Goal: Contribute content: Add original content to the website for others to see

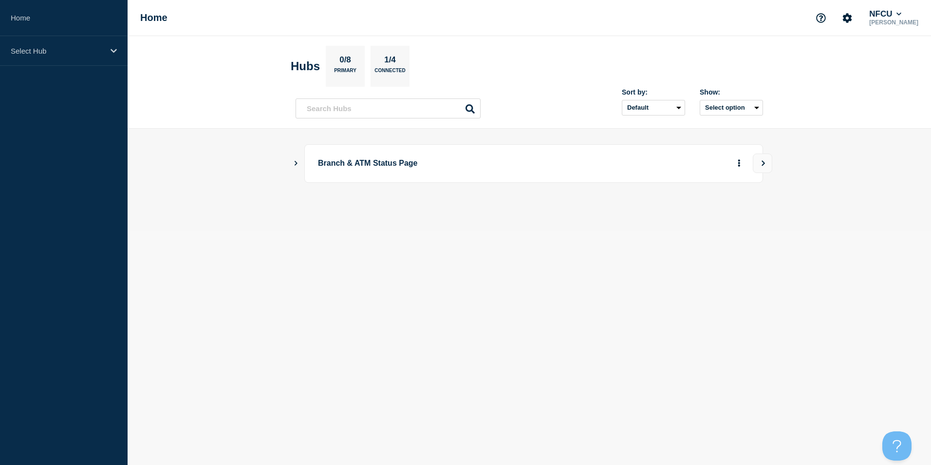
click at [294, 162] on icon "Show Connected Hubs" at bounding box center [296, 162] width 6 height 5
click at [295, 164] on icon "Show Connected Hubs" at bounding box center [296, 162] width 6 height 5
click at [695, 211] on button "See overview" at bounding box center [705, 212] width 52 height 19
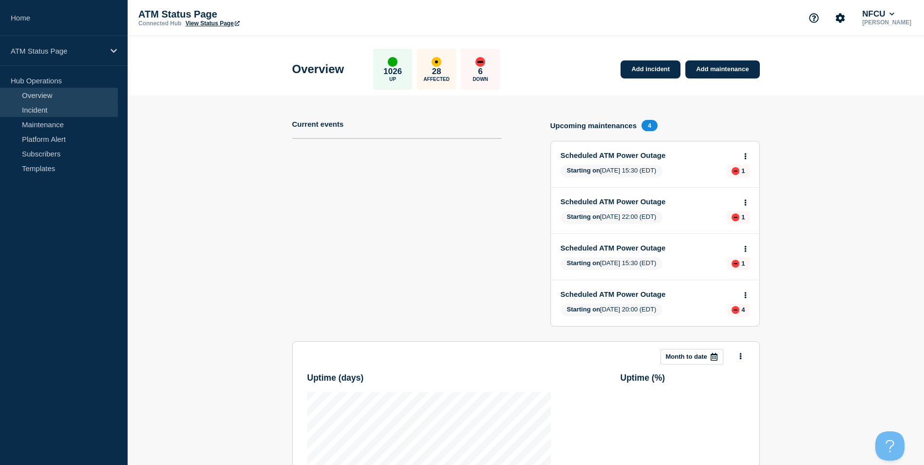
click at [55, 111] on link "Incident" at bounding box center [59, 109] width 118 height 15
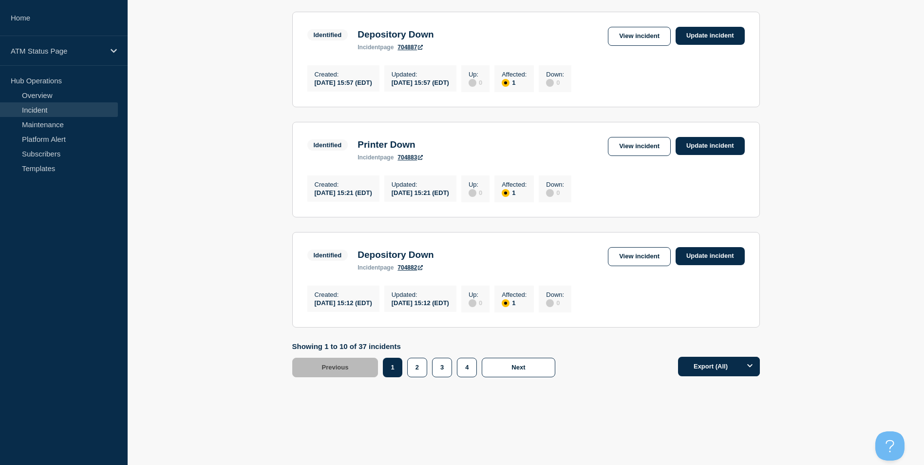
scroll to position [994, 0]
click at [465, 364] on button "4" at bounding box center [467, 366] width 20 height 19
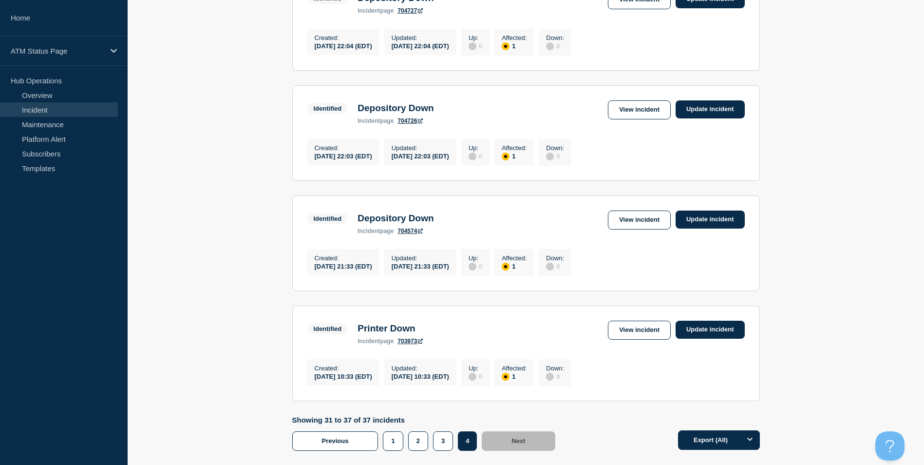
scroll to position [362, 0]
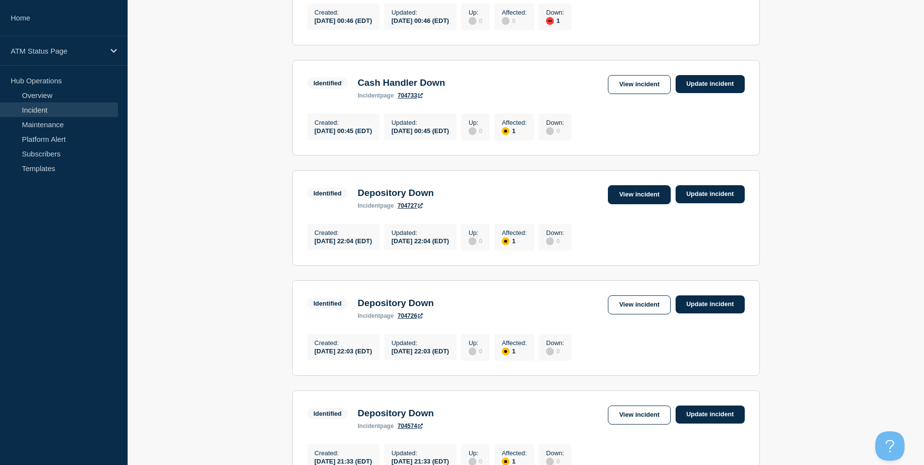
click at [627, 200] on link "View incident" at bounding box center [639, 194] width 63 height 19
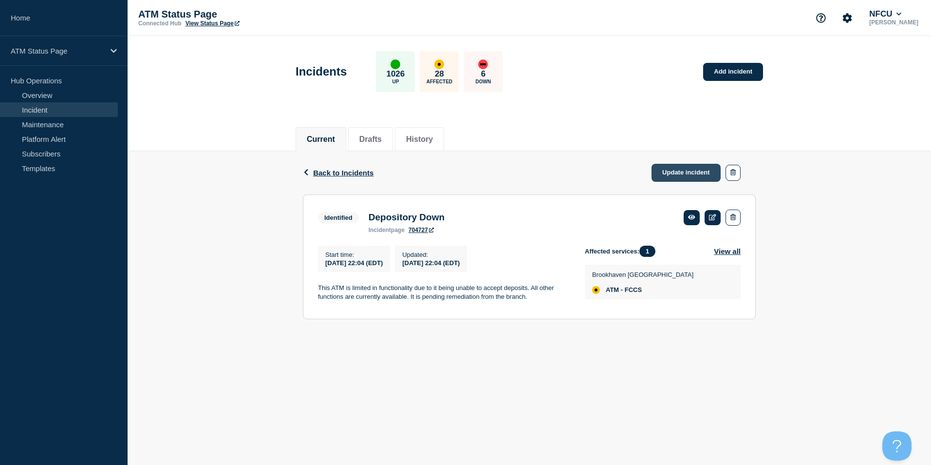
click at [694, 175] on link "Update incident" at bounding box center [686, 173] width 69 height 18
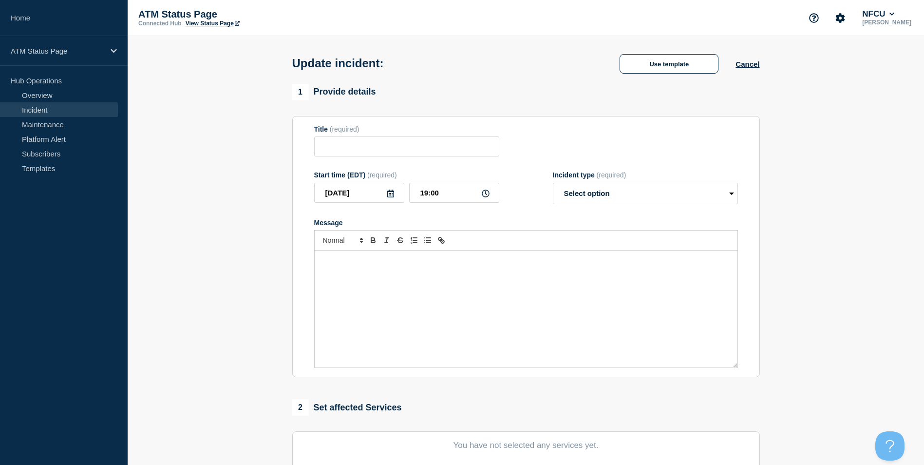
type input "Depository Down"
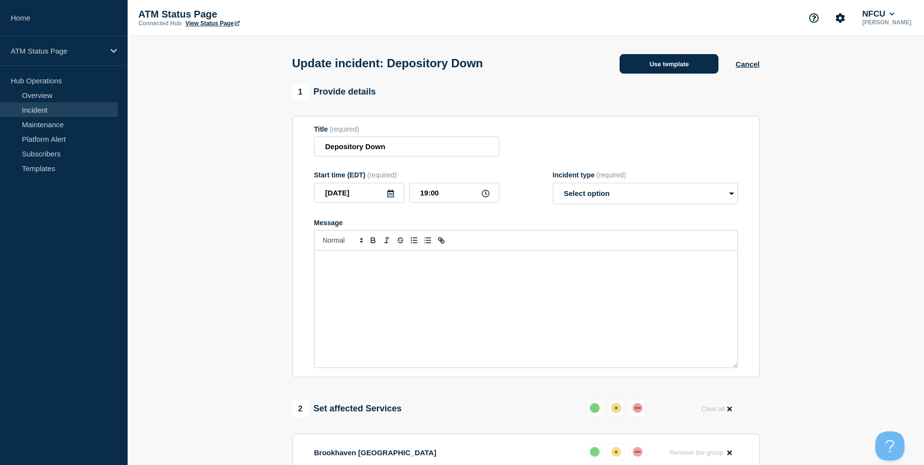
click at [664, 68] on button "Use template" at bounding box center [668, 63] width 99 height 19
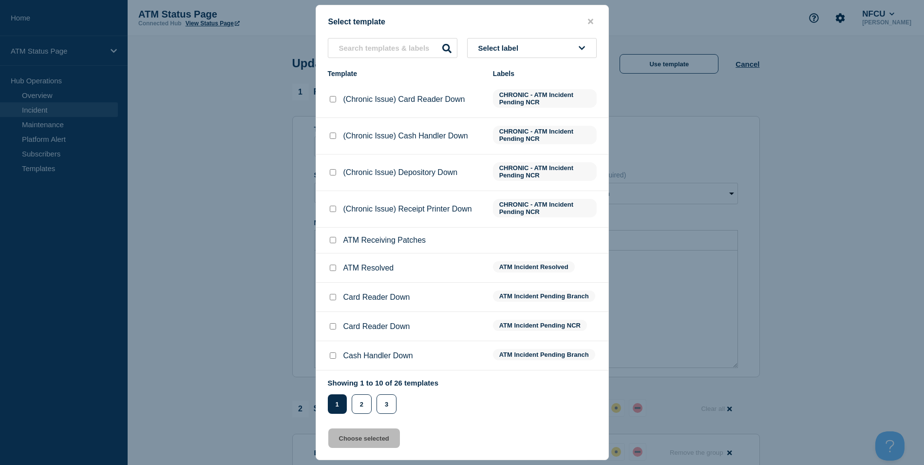
click at [331, 268] on input "ATM Resolved checkbox" at bounding box center [333, 267] width 6 height 6
checkbox input "true"
click at [360, 439] on button "Choose selected" at bounding box center [364, 437] width 72 height 19
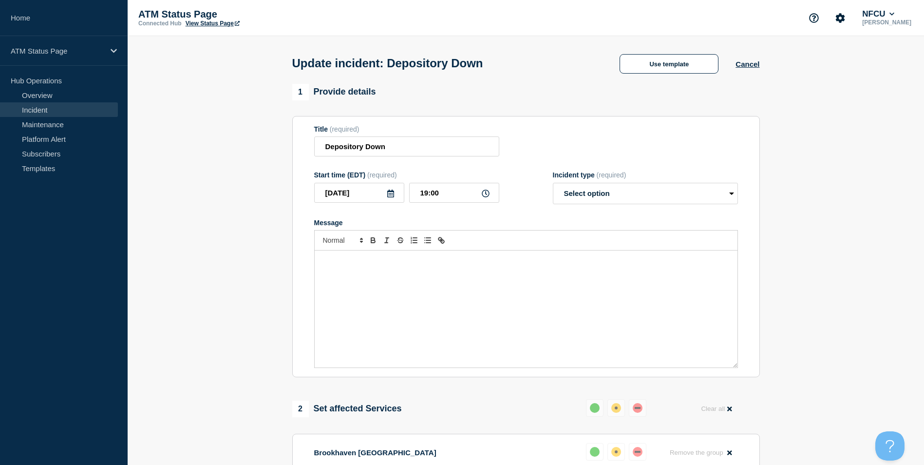
select select "resolved"
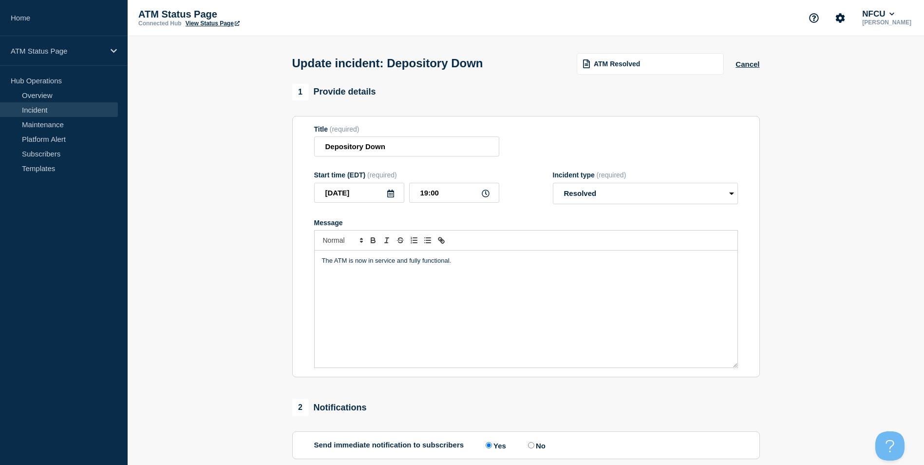
scroll to position [159, 0]
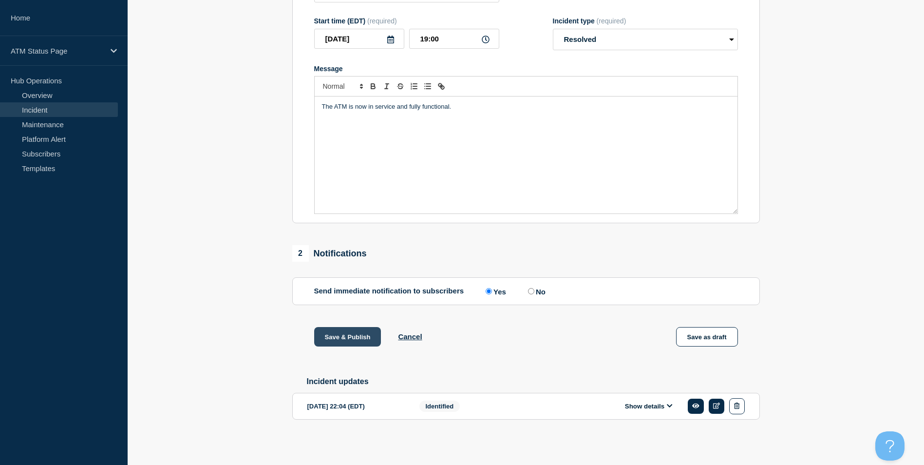
click at [348, 336] on button "Save & Publish" at bounding box center [347, 336] width 67 height 19
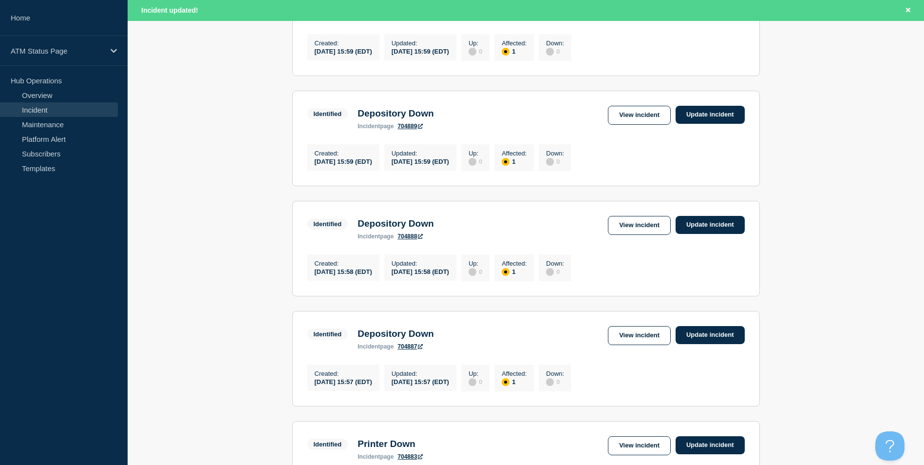
scroll to position [1015, 0]
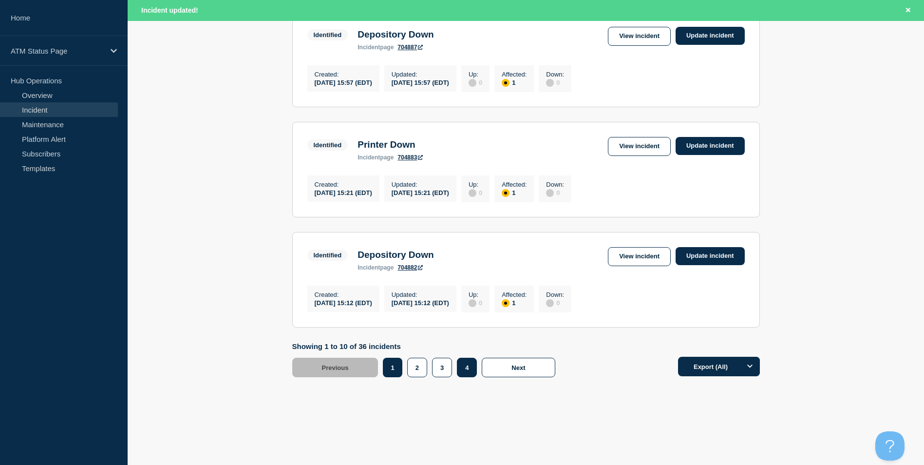
click at [469, 363] on button "4" at bounding box center [467, 366] width 20 height 19
click at [831, 350] on footer "Showing 31 to 36 of 36 incidents Previous Page 1 Page 2 Page 3 Page 4 1 2 3 4 N…" at bounding box center [526, 367] width 796 height 50
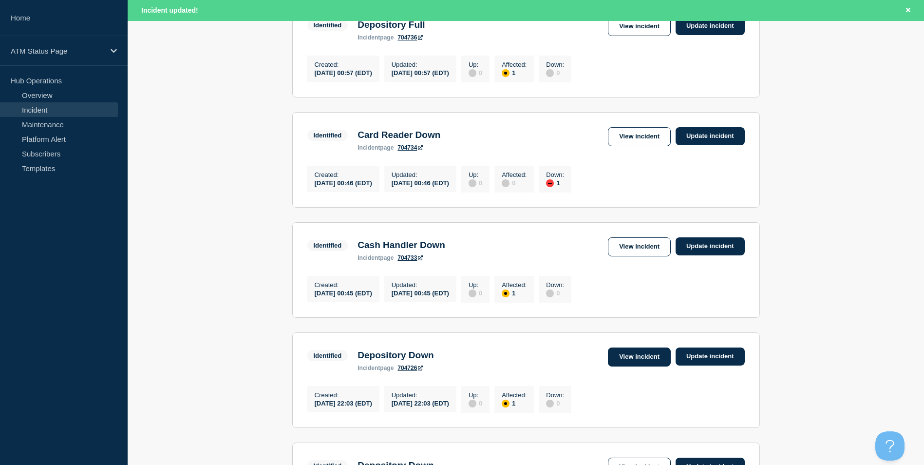
click at [629, 366] on link "View incident" at bounding box center [639, 356] width 63 height 19
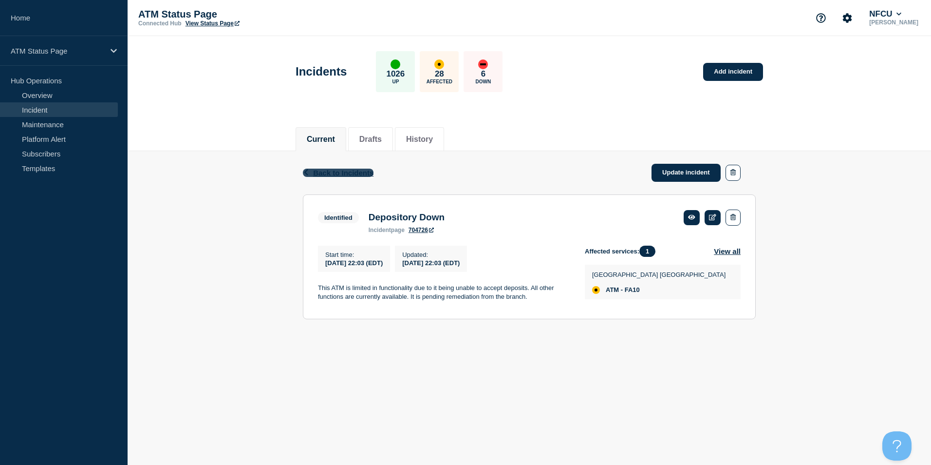
click at [351, 173] on span "Back to Incidents" at bounding box center [343, 172] width 60 height 8
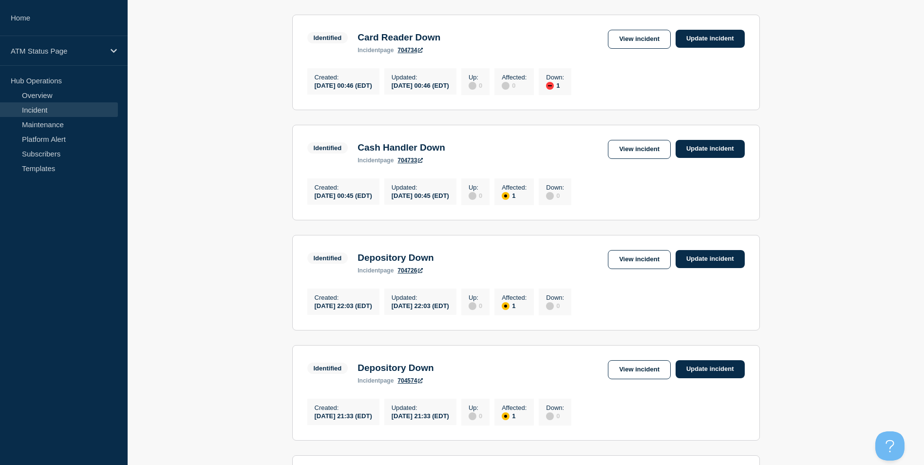
scroll to position [492, 0]
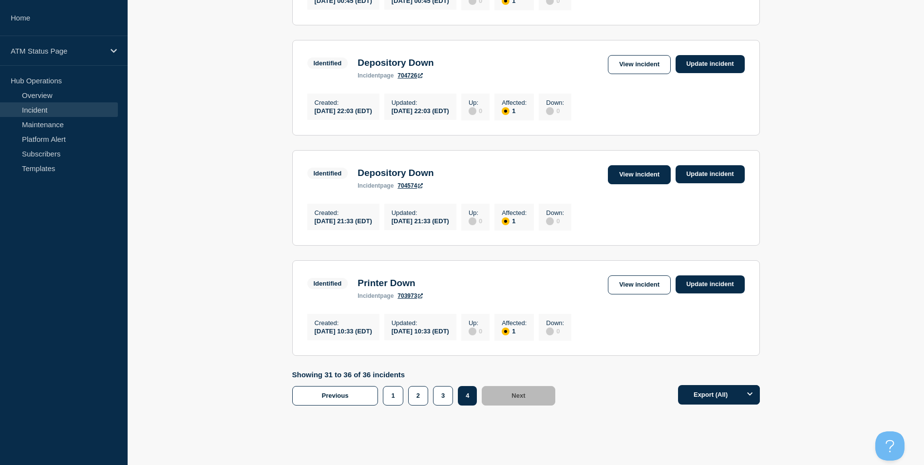
click at [656, 184] on link "View incident" at bounding box center [639, 174] width 63 height 19
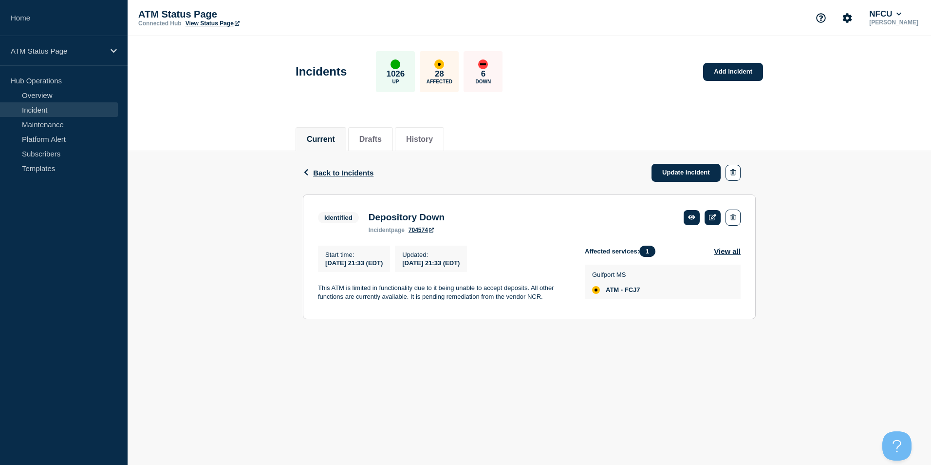
click at [333, 171] on span "Back to Incidents" at bounding box center [343, 172] width 60 height 8
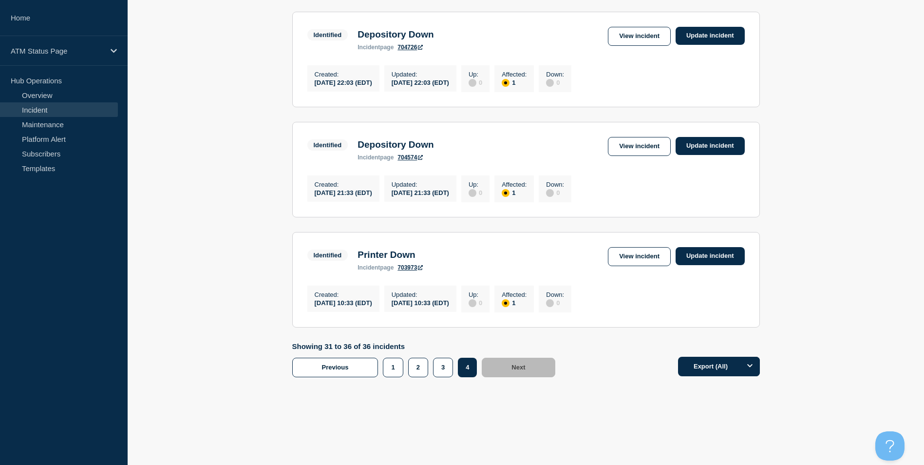
scroll to position [541, 0]
click at [442, 369] on button "3" at bounding box center [443, 366] width 20 height 19
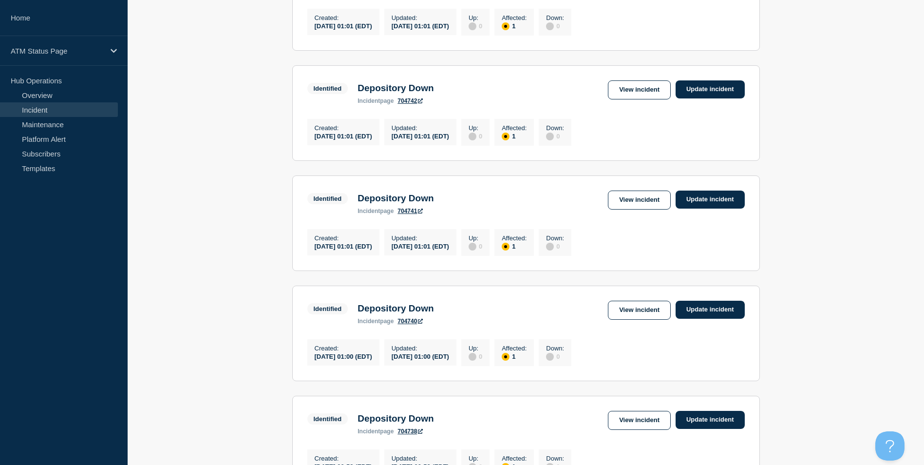
scroll to position [638, 0]
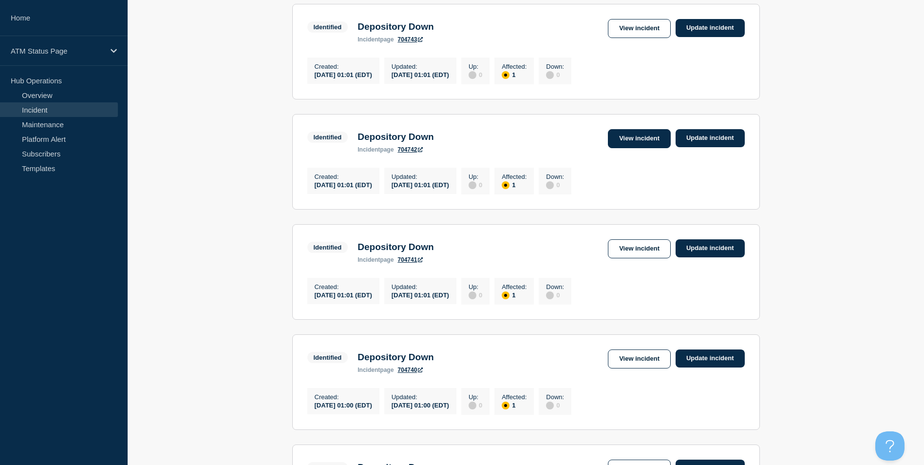
click at [635, 148] on link "View incident" at bounding box center [639, 138] width 63 height 19
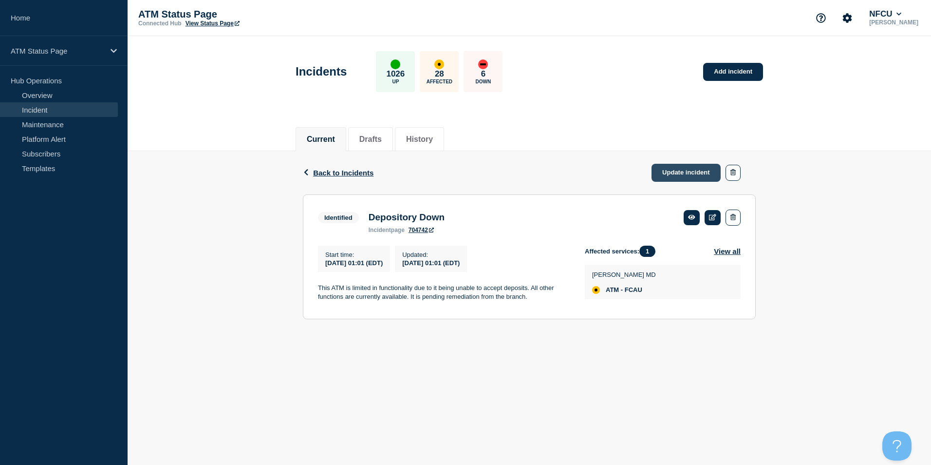
click at [681, 170] on link "Update incident" at bounding box center [686, 173] width 69 height 18
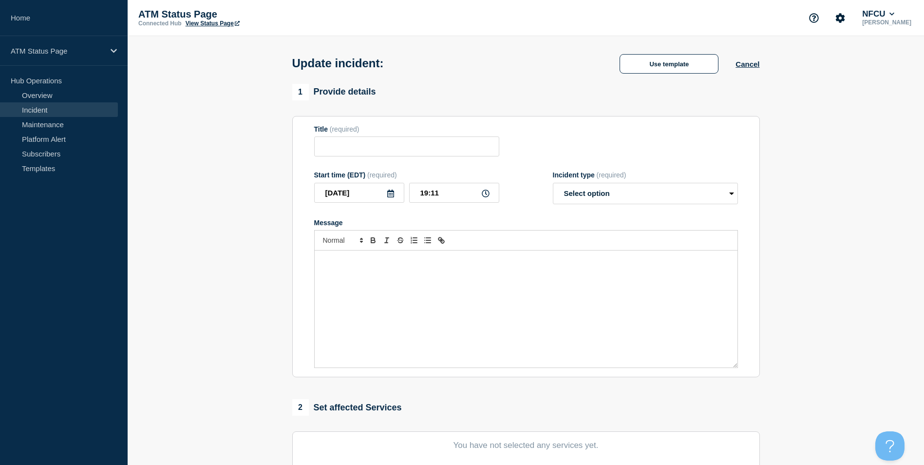
type input "Depository Down"
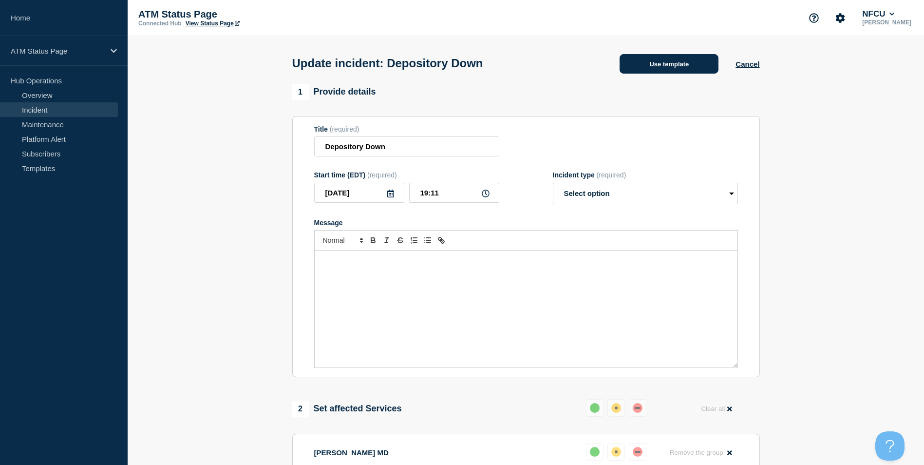
click at [665, 64] on button "Use template" at bounding box center [668, 63] width 99 height 19
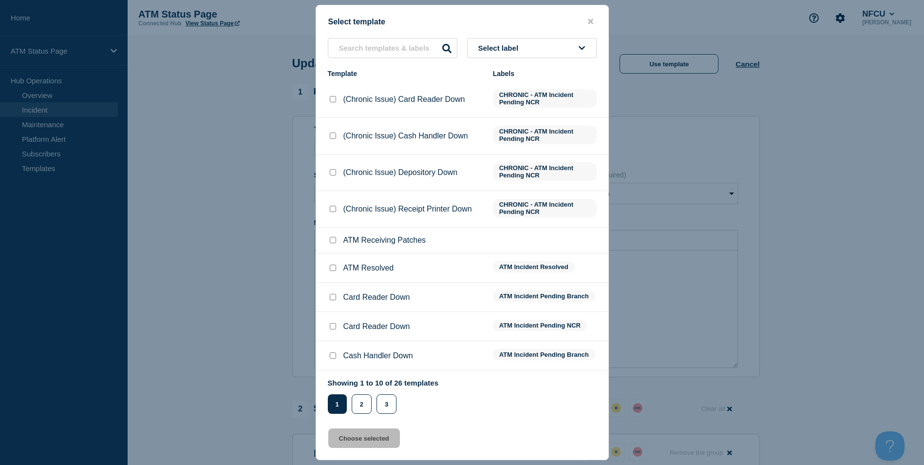
click at [333, 268] on input "ATM Resolved checkbox" at bounding box center [333, 267] width 6 height 6
checkbox input "true"
click at [360, 436] on button "Choose selected" at bounding box center [364, 437] width 72 height 19
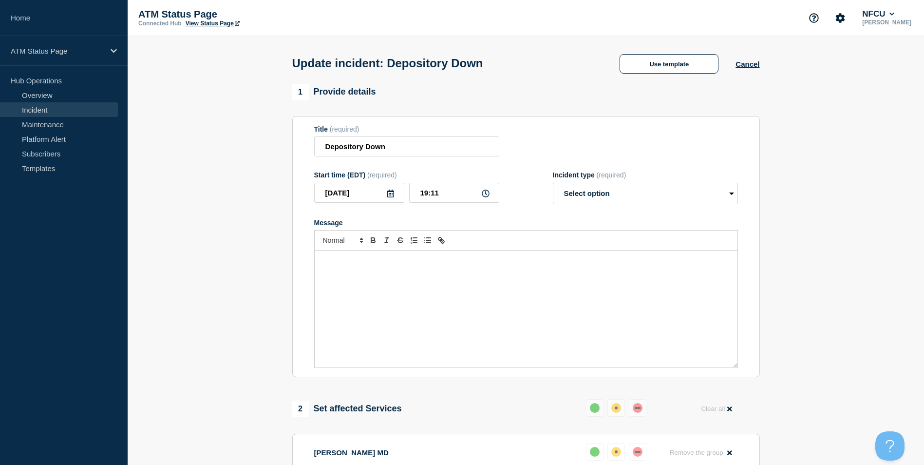
select select "resolved"
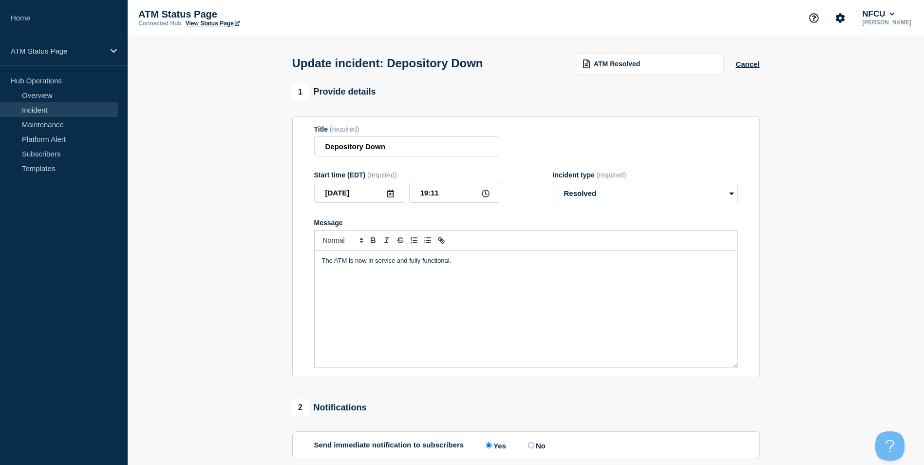
scroll to position [159, 0]
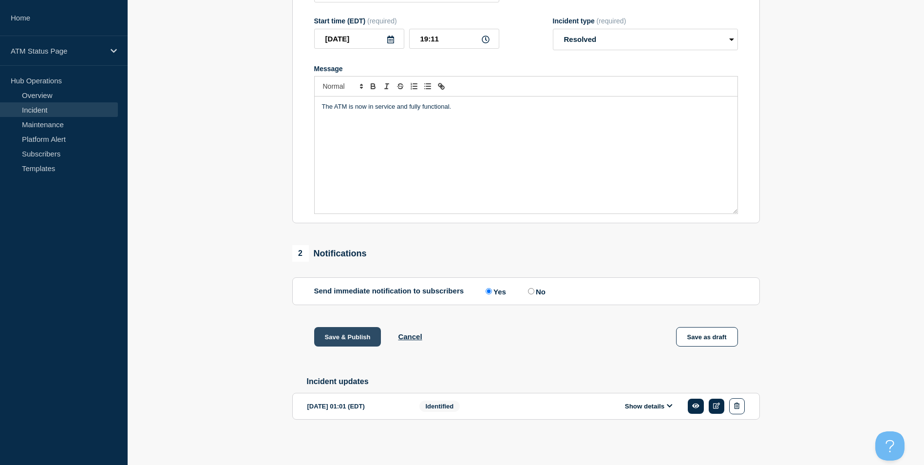
click at [347, 335] on button "Save & Publish" at bounding box center [347, 336] width 67 height 19
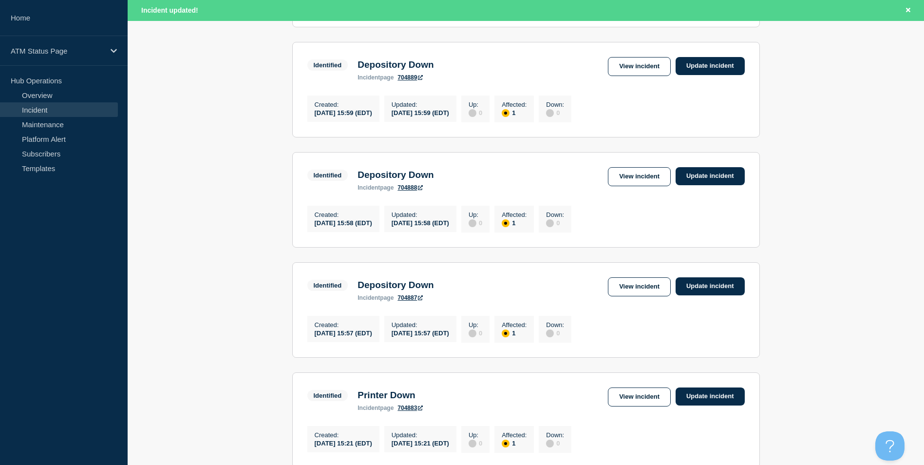
scroll to position [1015, 0]
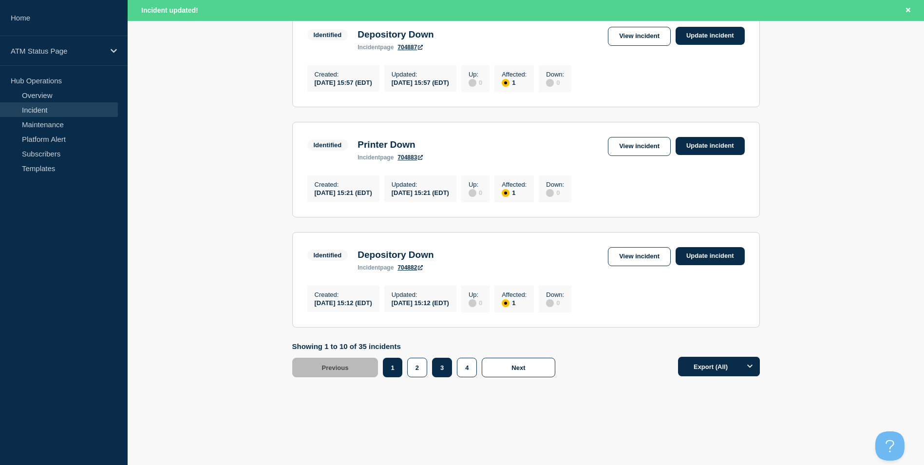
click at [446, 373] on button "3" at bounding box center [442, 366] width 20 height 19
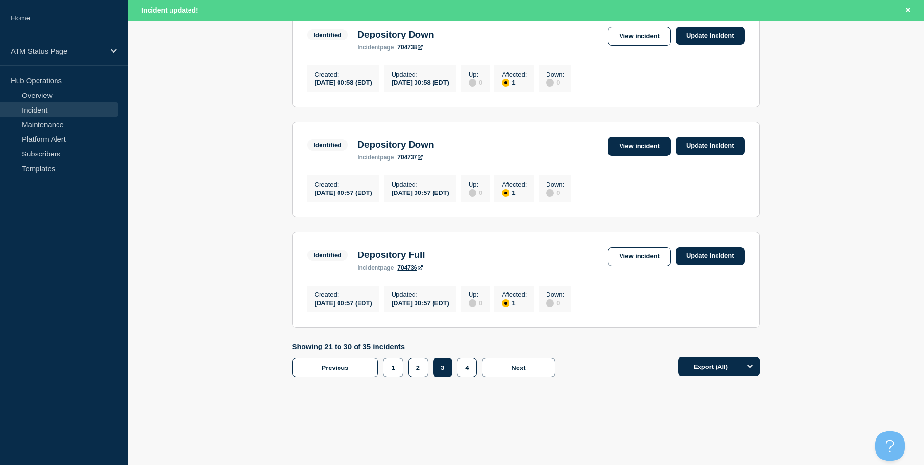
click at [638, 140] on link "View incident" at bounding box center [639, 146] width 63 height 19
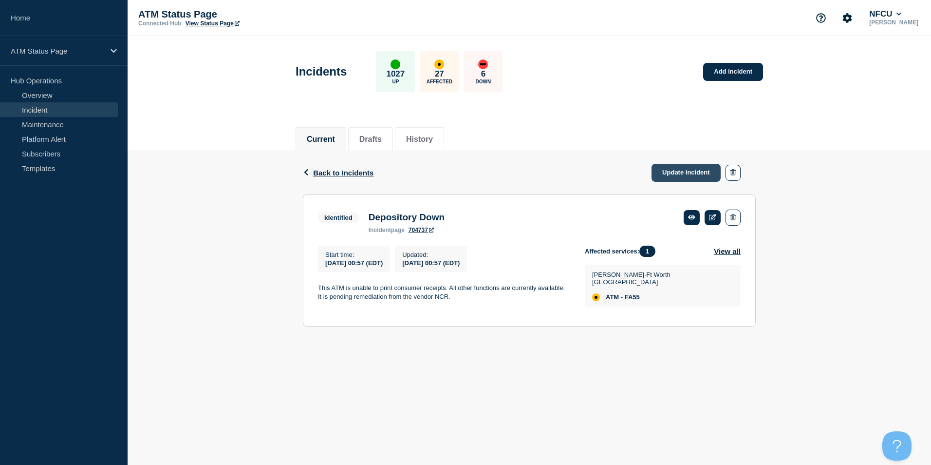
click at [691, 170] on link "Update incident" at bounding box center [686, 173] width 69 height 18
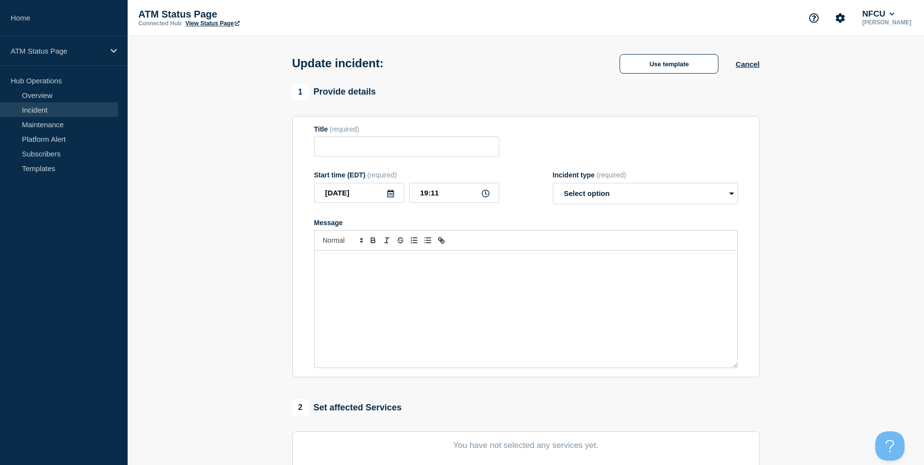
type input "Depository Down"
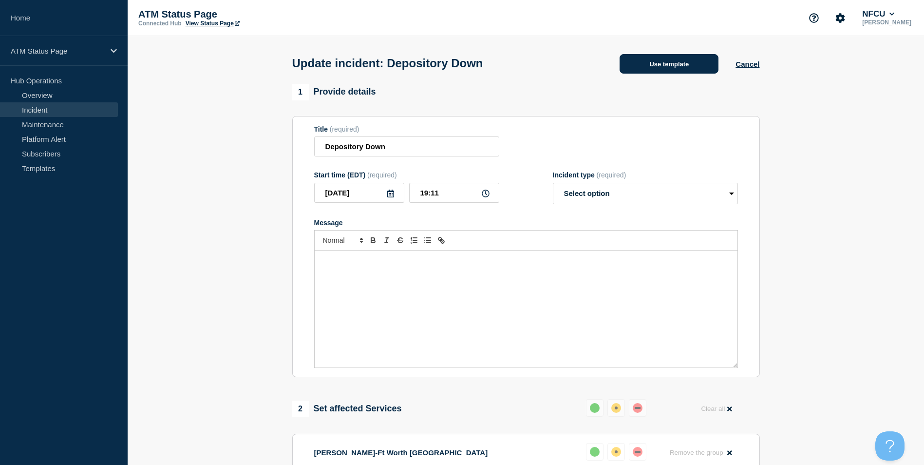
click at [689, 63] on button "Use template" at bounding box center [668, 63] width 99 height 19
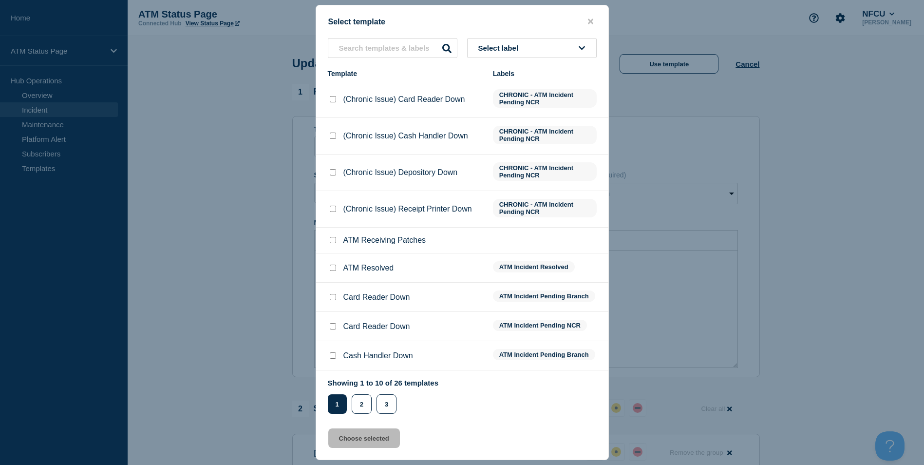
click at [331, 269] on input "ATM Resolved checkbox" at bounding box center [333, 267] width 6 height 6
checkbox input "true"
click at [373, 437] on button "Choose selected" at bounding box center [364, 437] width 72 height 19
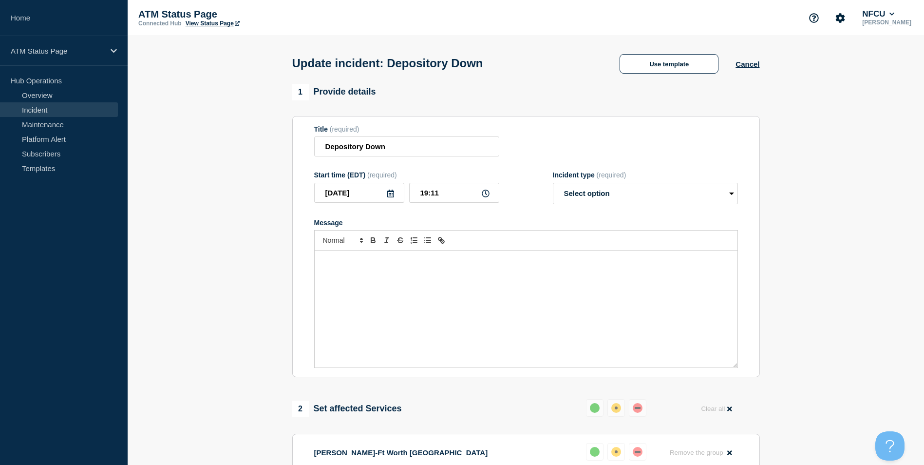
select select "resolved"
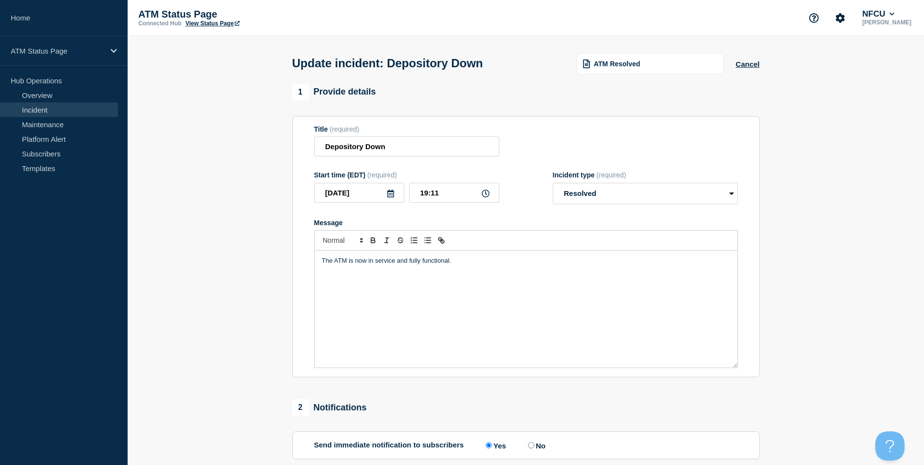
scroll to position [159, 0]
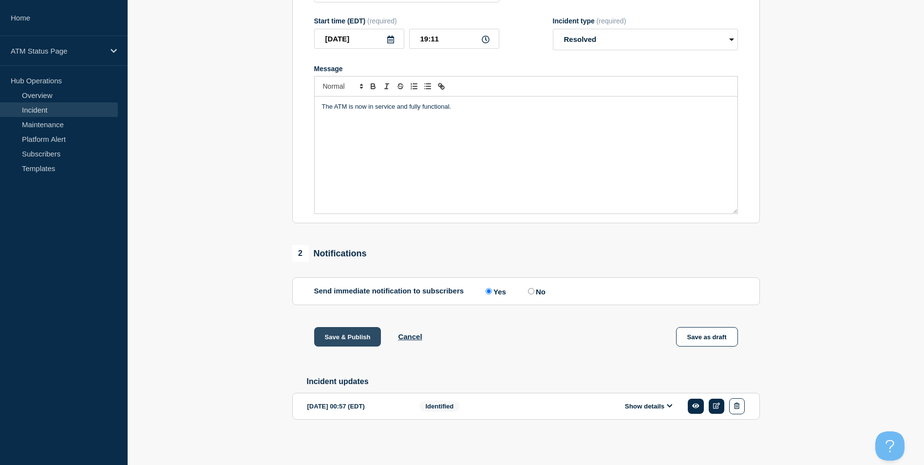
click at [353, 336] on button "Save & Publish" at bounding box center [347, 336] width 67 height 19
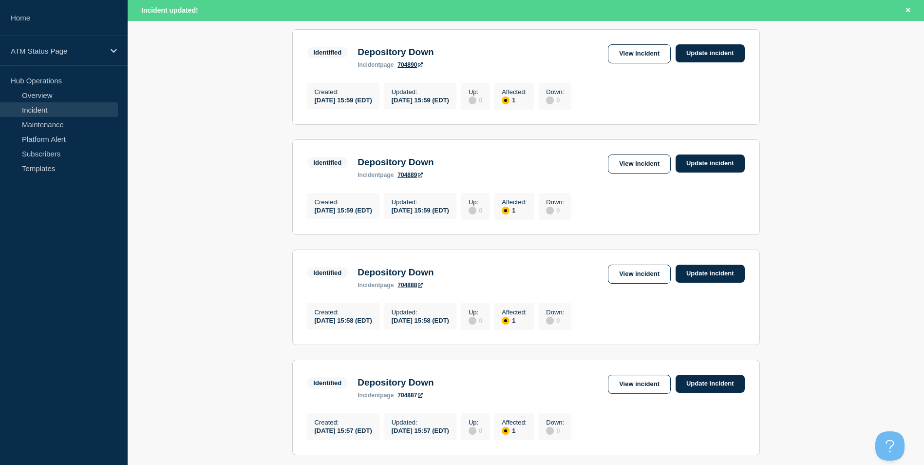
scroll to position [1015, 0]
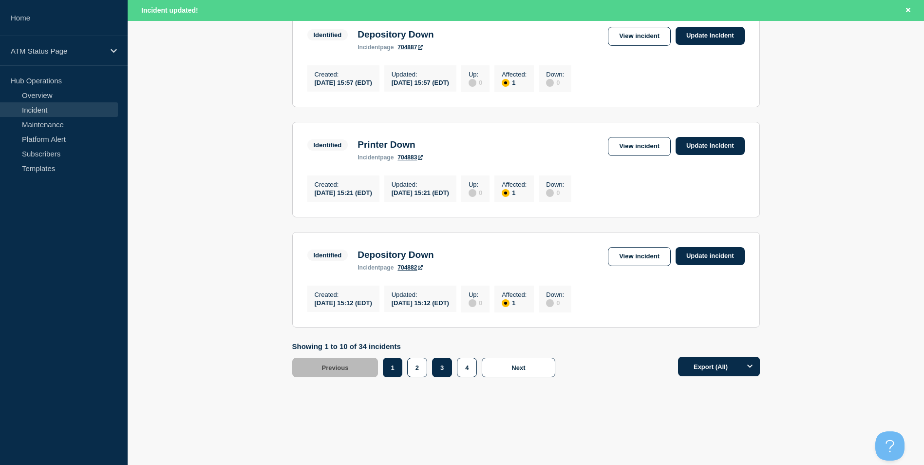
click at [438, 372] on button "3" at bounding box center [442, 366] width 20 height 19
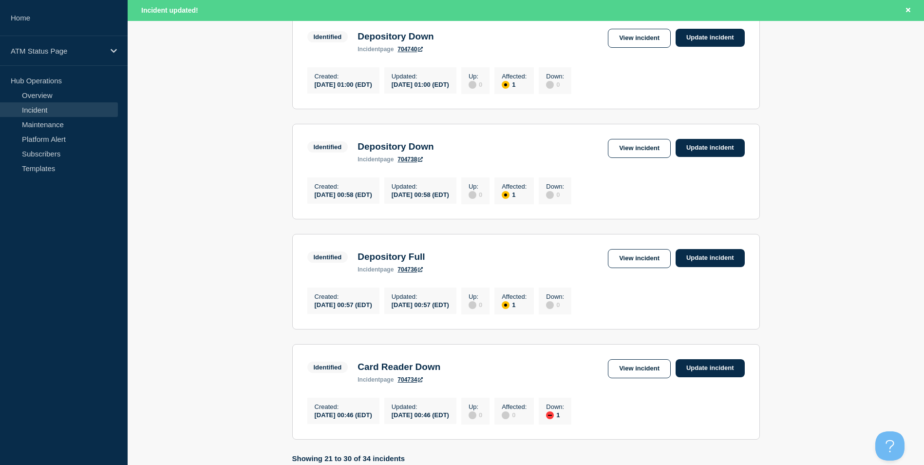
scroll to position [820, 0]
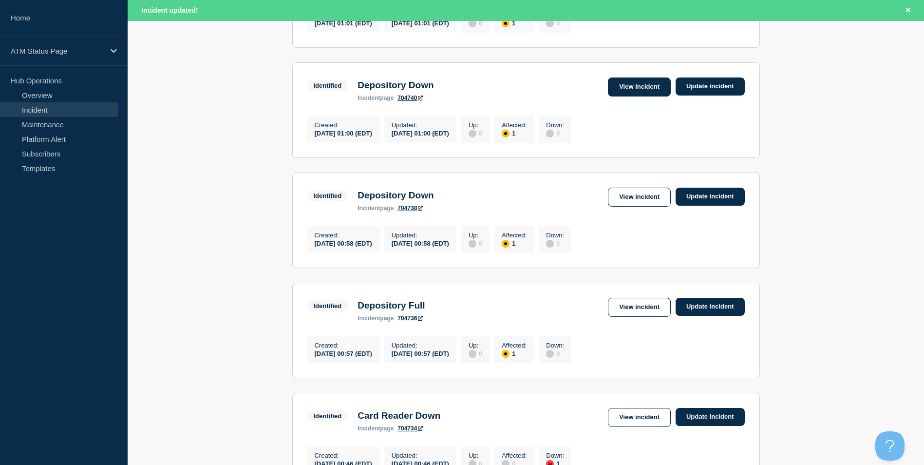
click at [639, 96] on link "View incident" at bounding box center [639, 86] width 63 height 19
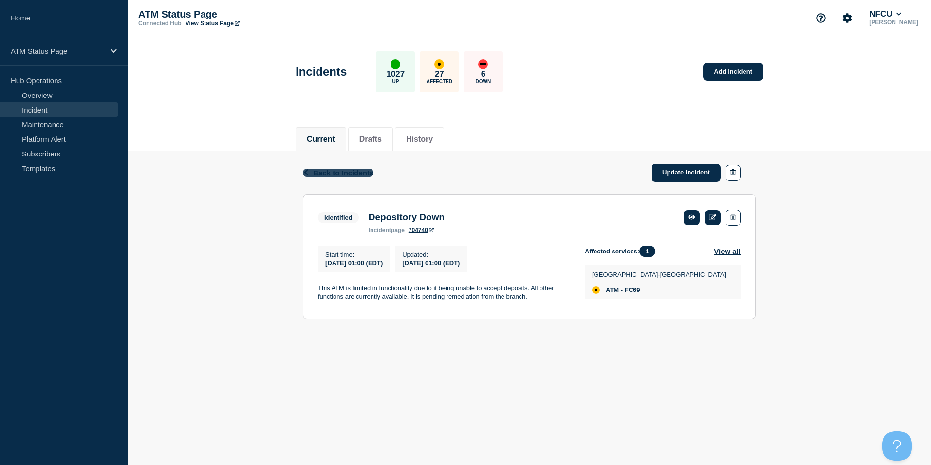
click at [340, 174] on span "Back to Incidents" at bounding box center [343, 172] width 60 height 8
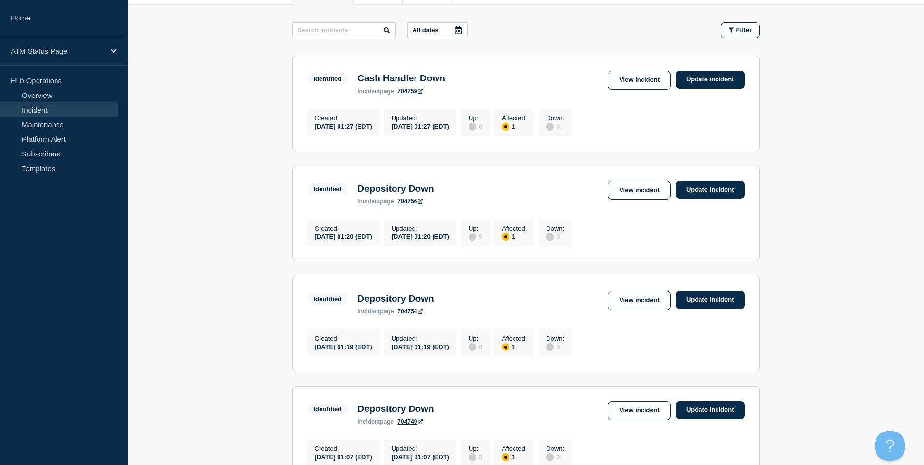
scroll to position [243, 0]
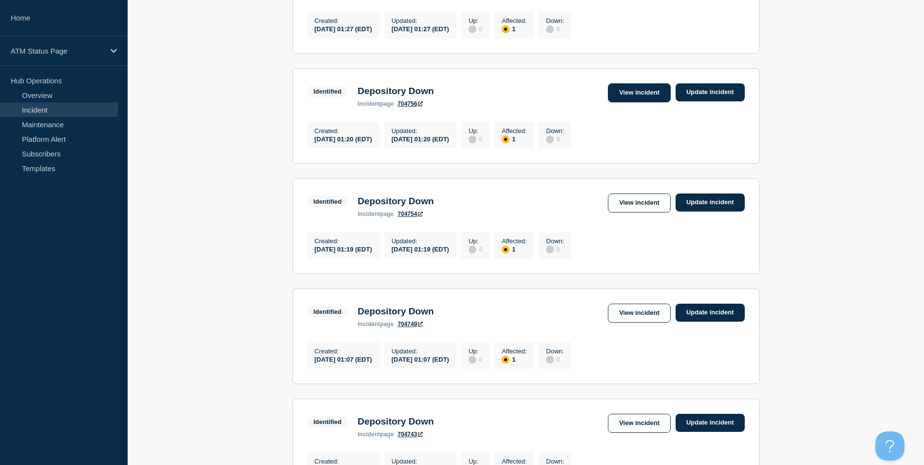
click at [650, 102] on link "View incident" at bounding box center [639, 92] width 63 height 19
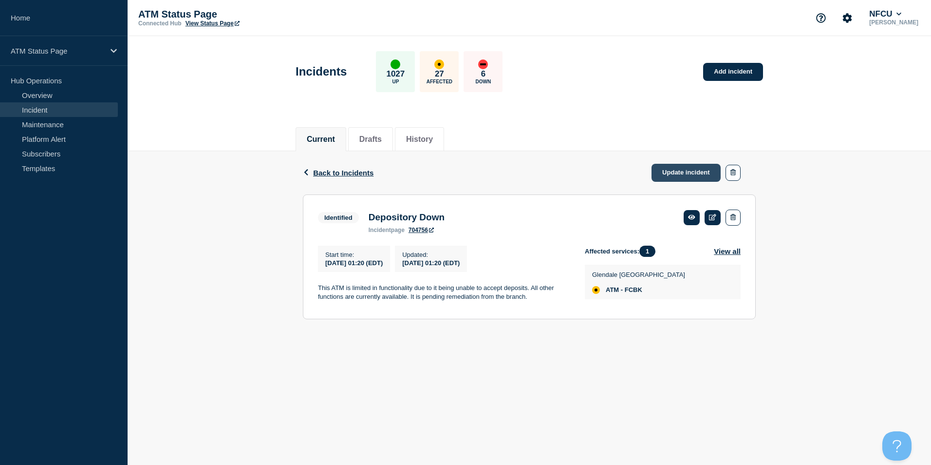
click at [670, 172] on link "Update incident" at bounding box center [686, 173] width 69 height 18
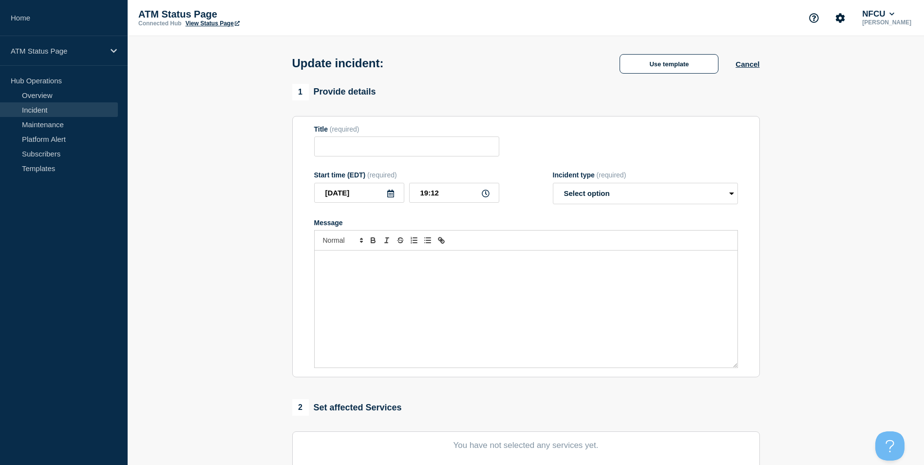
type input "Depository Down"
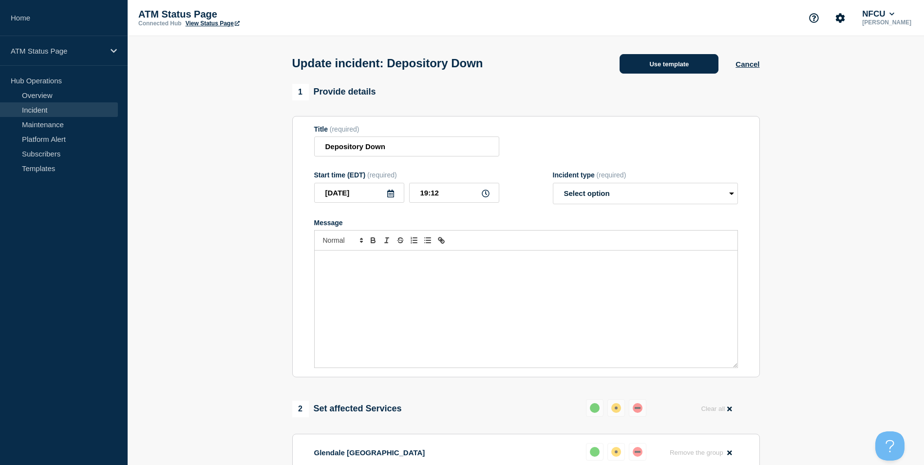
click at [661, 72] on button "Use template" at bounding box center [668, 63] width 99 height 19
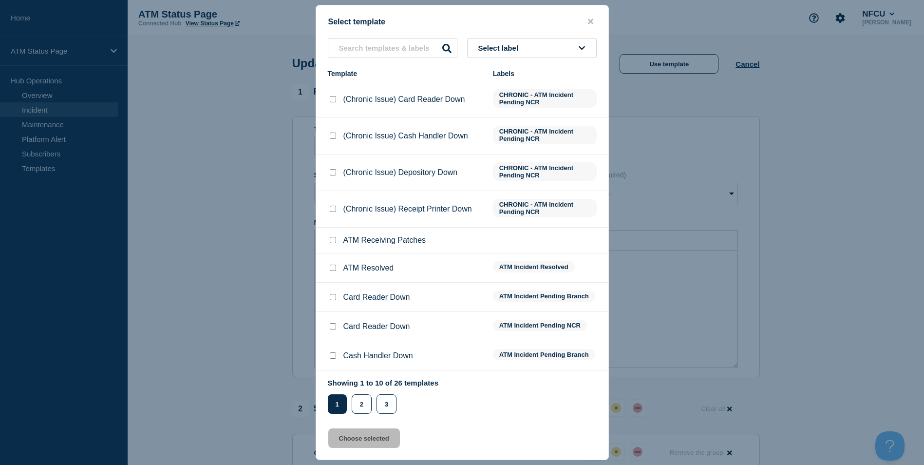
click at [334, 271] on input "ATM Resolved checkbox" at bounding box center [333, 267] width 6 height 6
checkbox input "true"
click at [359, 444] on button "Choose selected" at bounding box center [364, 437] width 72 height 19
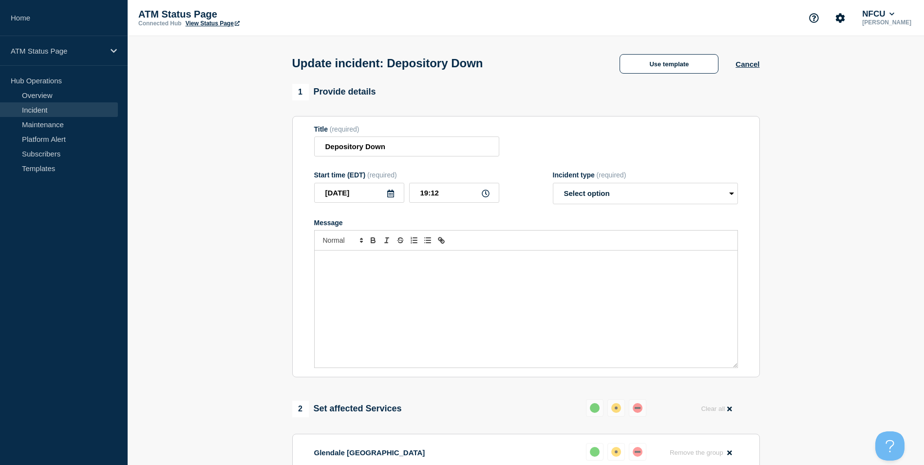
select select "resolved"
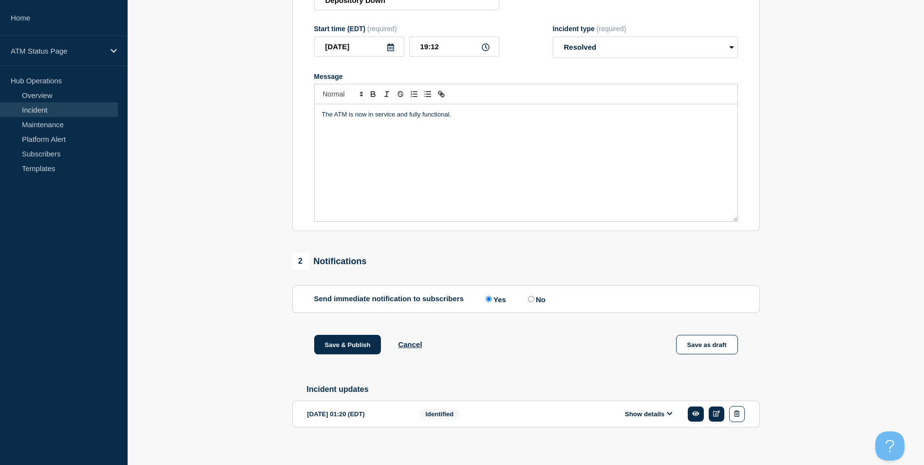
scroll to position [159, 0]
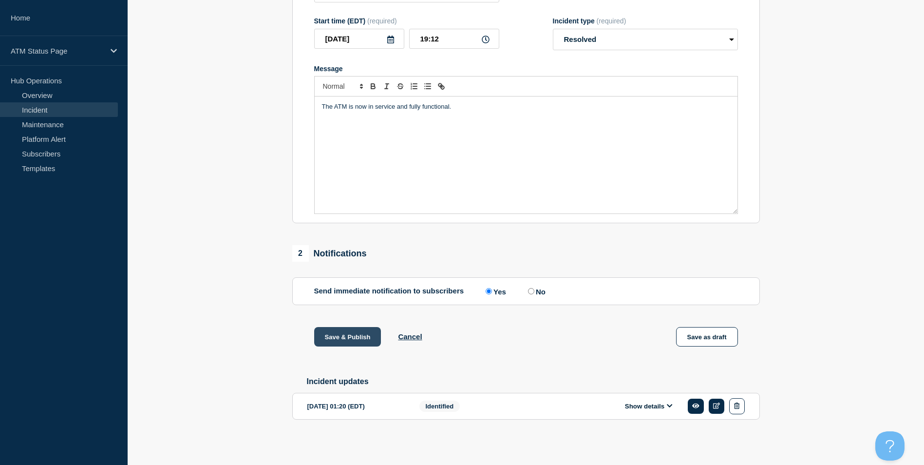
click at [349, 337] on button "Save & Publish" at bounding box center [347, 336] width 67 height 19
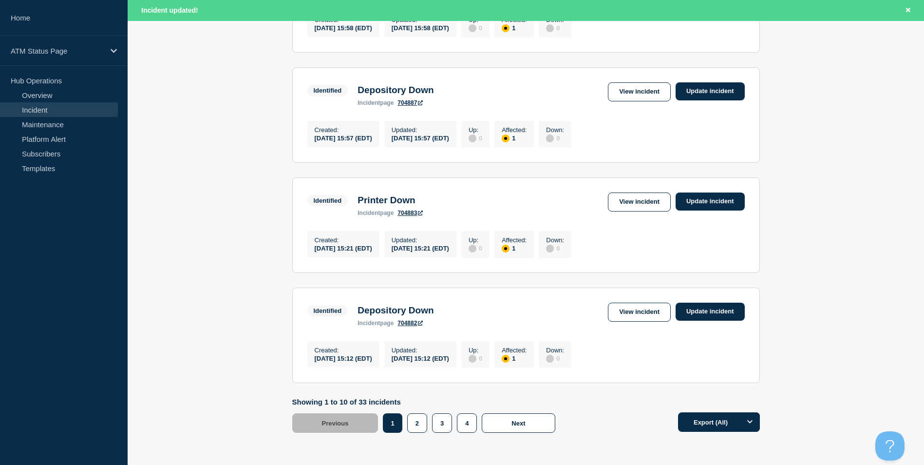
scroll to position [1015, 0]
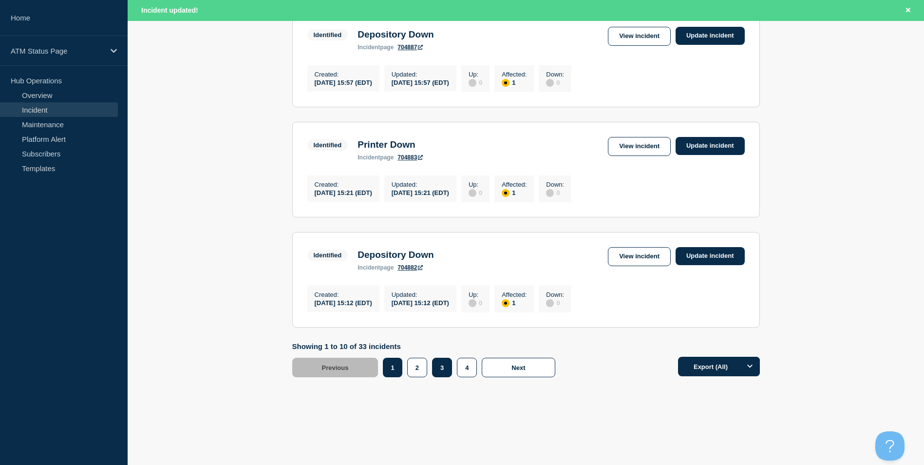
click at [442, 371] on button "3" at bounding box center [442, 366] width 20 height 19
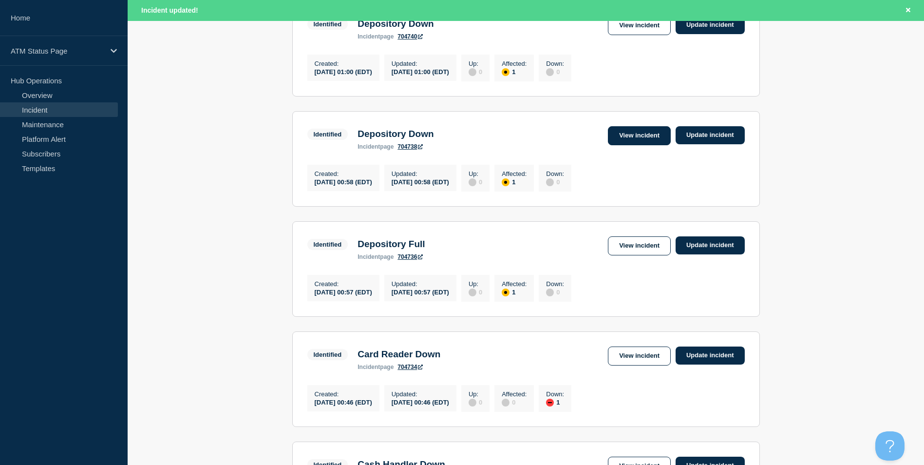
click at [638, 145] on link "View incident" at bounding box center [639, 135] width 63 height 19
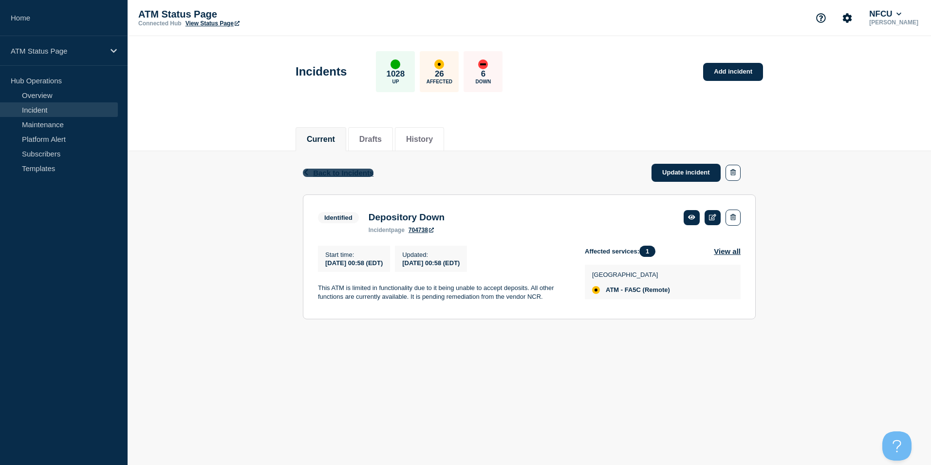
click at [346, 171] on span "Back to Incidents" at bounding box center [343, 172] width 60 height 8
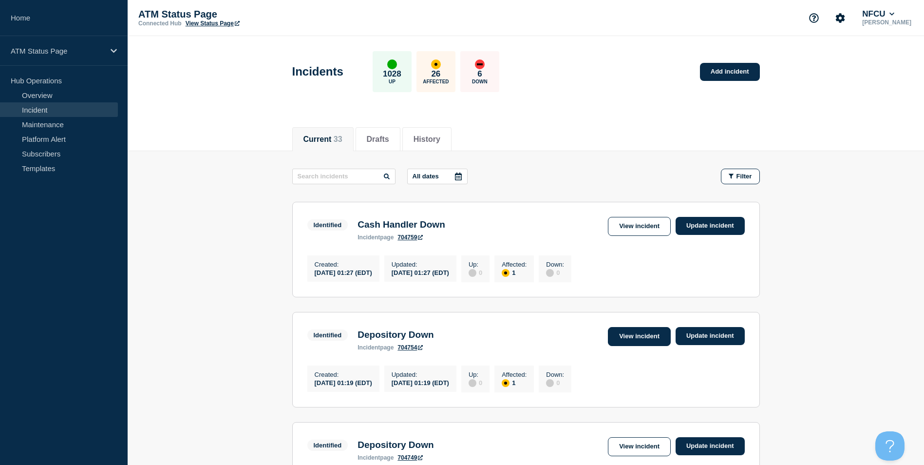
click at [646, 332] on link "View incident" at bounding box center [639, 336] width 63 height 19
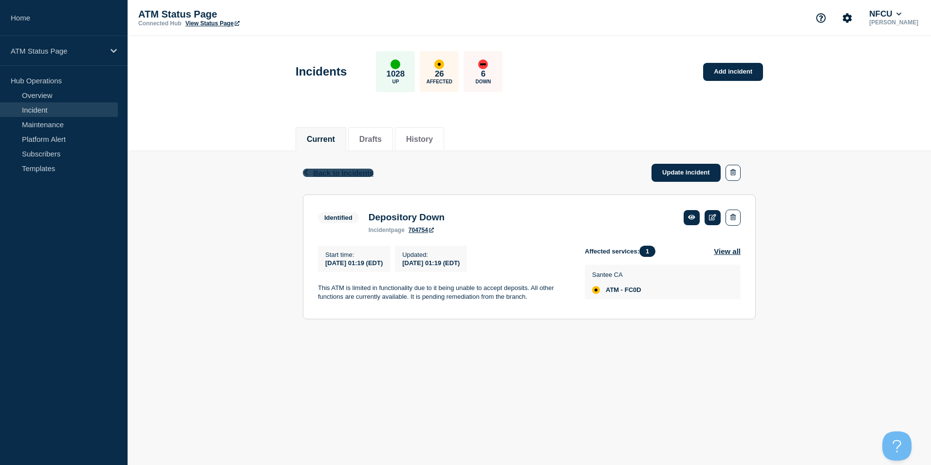
click at [351, 175] on span "Back to Incidents" at bounding box center [343, 172] width 60 height 8
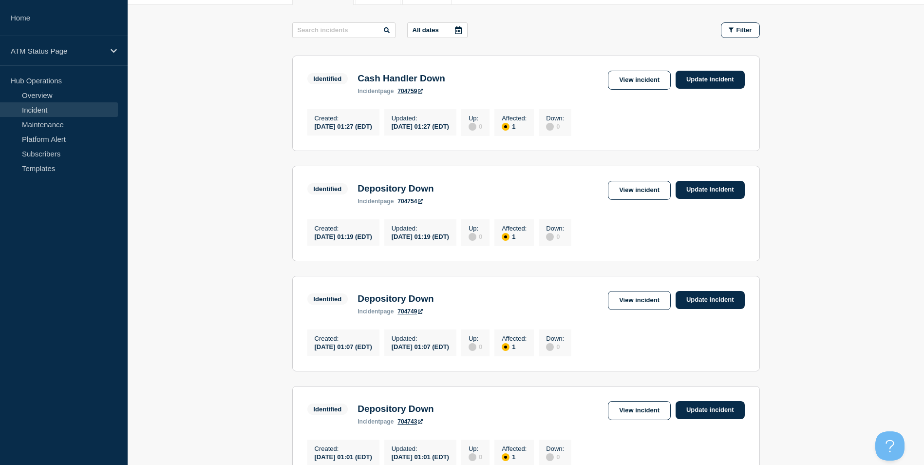
scroll to position [243, 0]
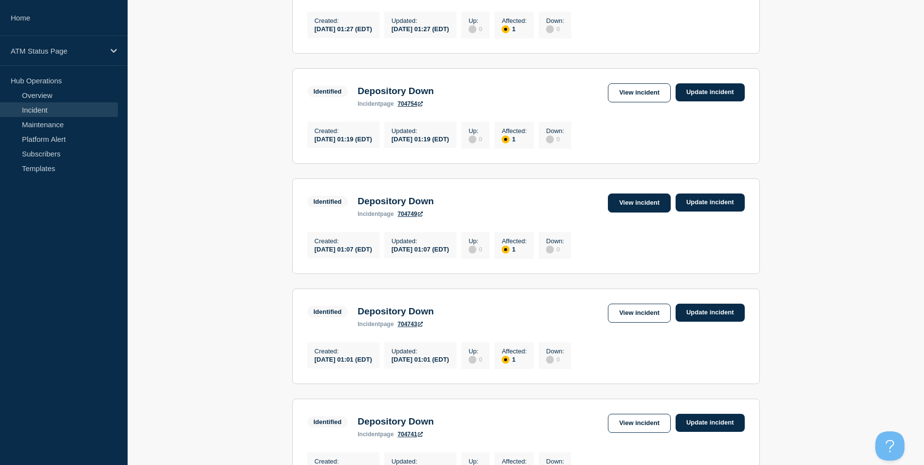
click at [637, 206] on link "View incident" at bounding box center [639, 202] width 63 height 19
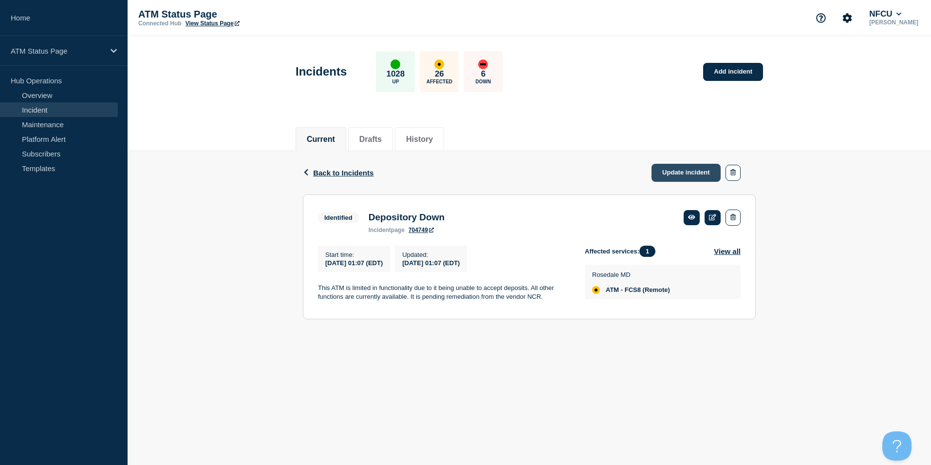
click at [681, 173] on link "Update incident" at bounding box center [686, 173] width 69 height 18
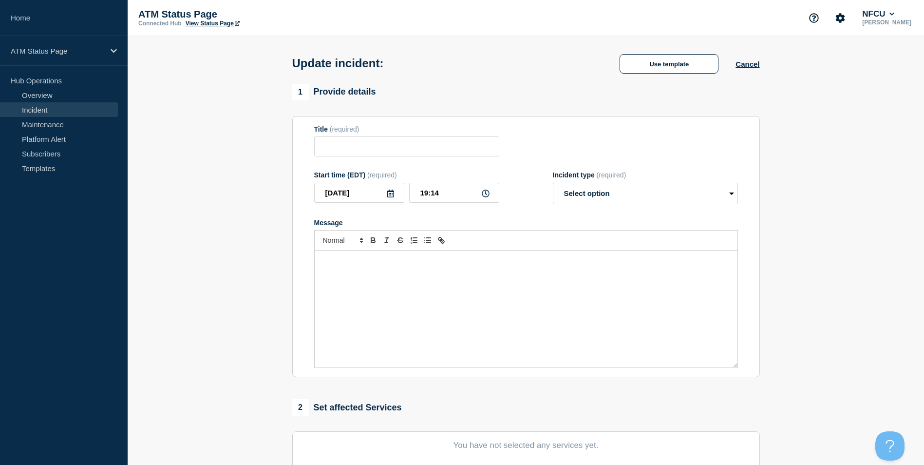
type input "Depository Down"
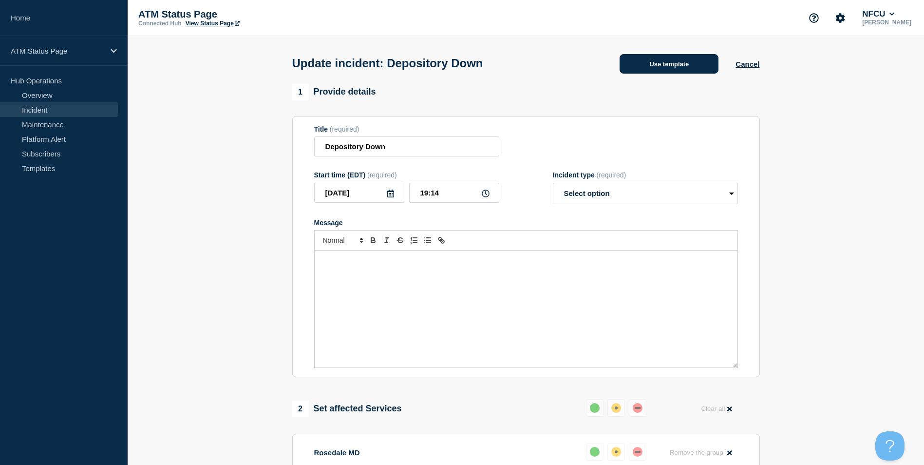
click at [672, 70] on button "Use template" at bounding box center [668, 63] width 99 height 19
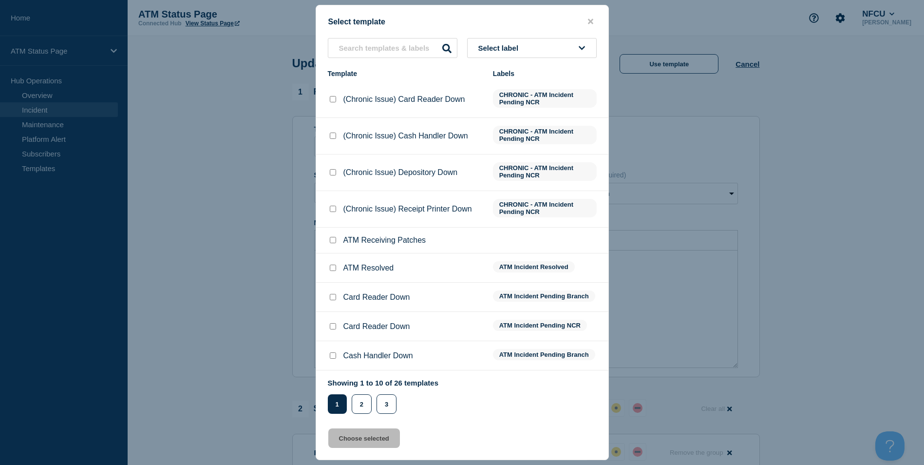
click at [334, 270] on input "ATM Resolved checkbox" at bounding box center [333, 267] width 6 height 6
checkbox input "true"
click at [357, 439] on button "Choose selected" at bounding box center [364, 437] width 72 height 19
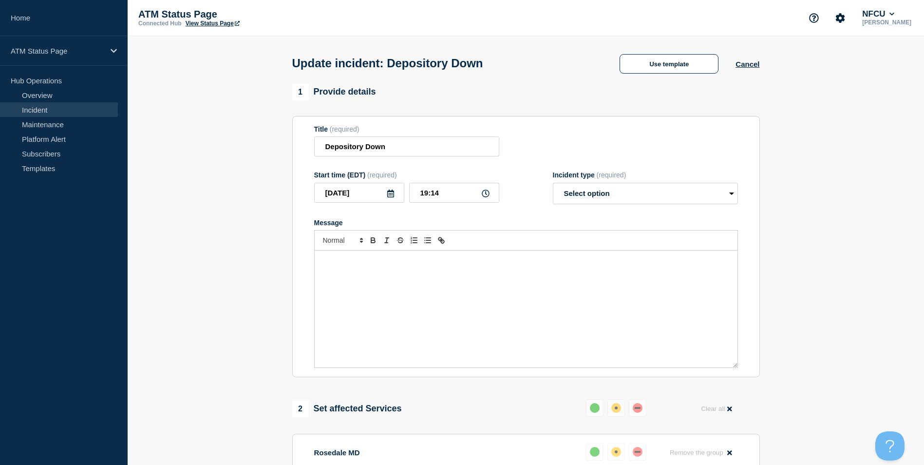
select select "resolved"
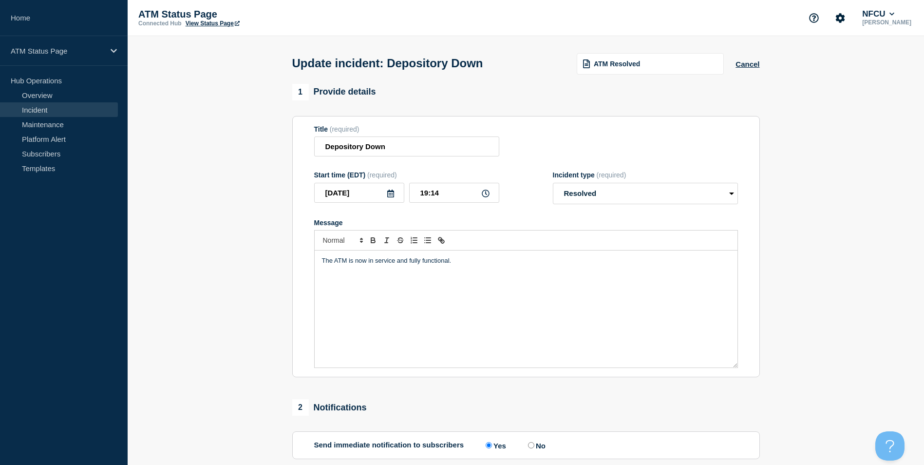
scroll to position [159, 0]
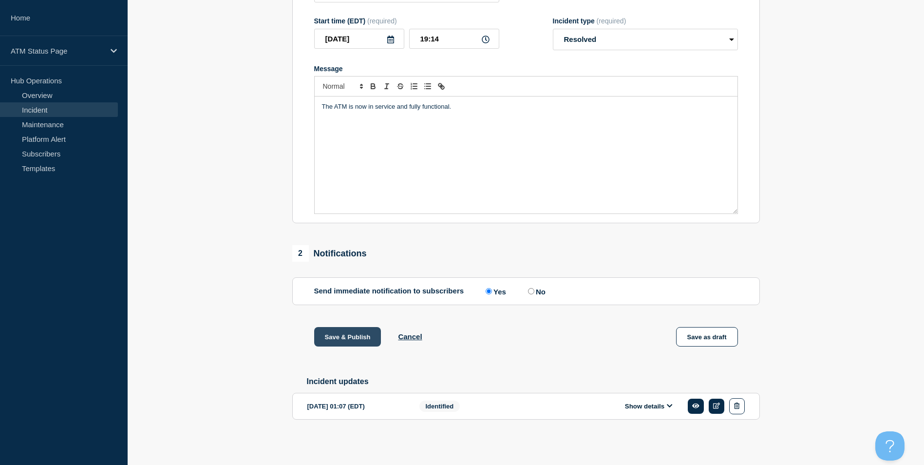
click at [358, 336] on button "Save & Publish" at bounding box center [347, 336] width 67 height 19
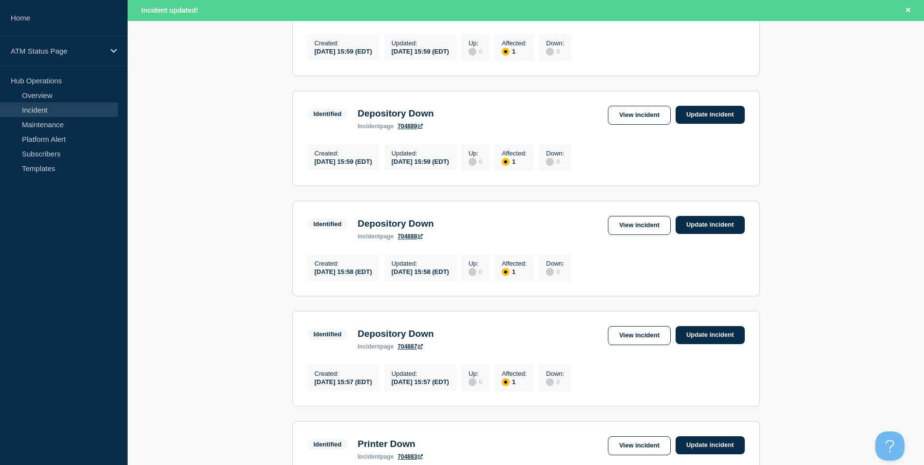
scroll to position [974, 0]
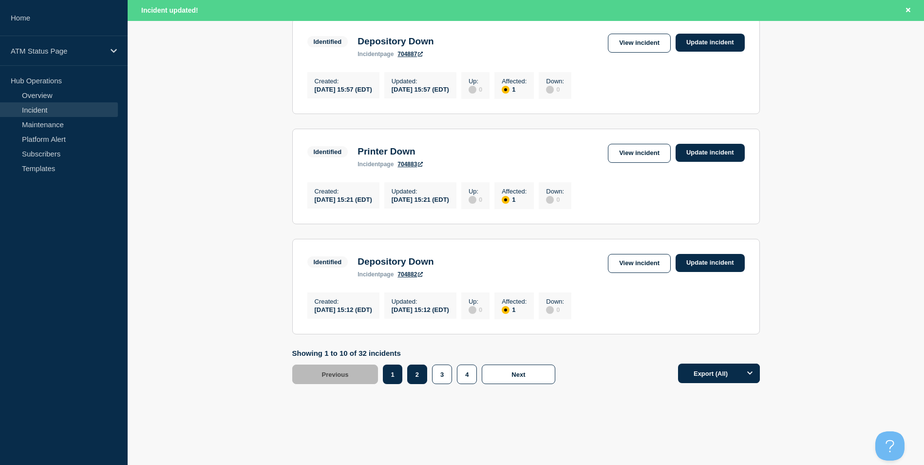
click at [420, 384] on button "2" at bounding box center [417, 373] width 20 height 19
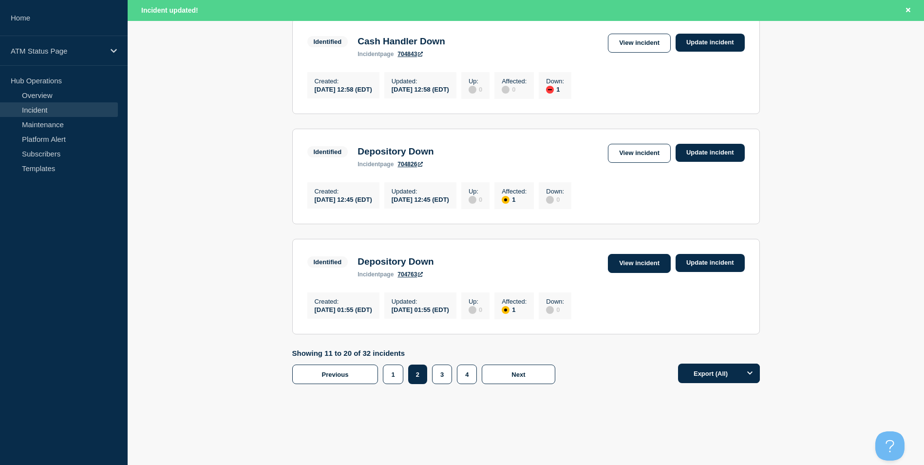
click at [631, 273] on link "View incident" at bounding box center [639, 263] width 63 height 19
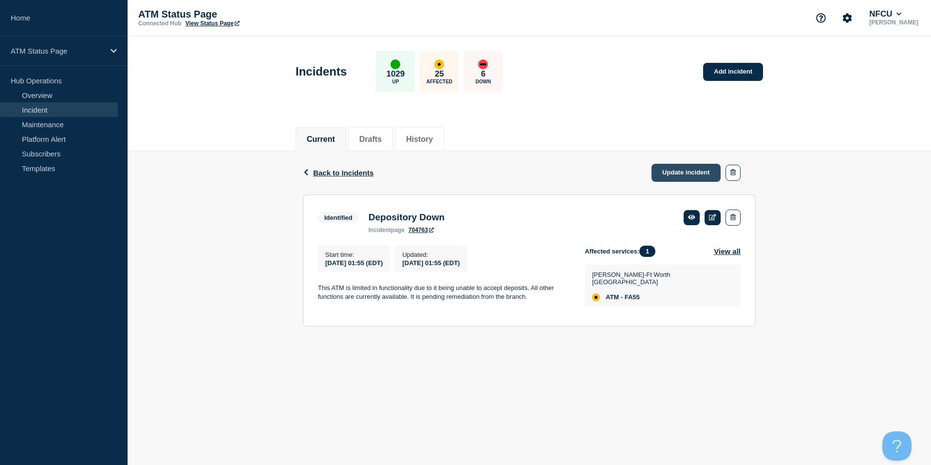
click at [666, 178] on link "Update incident" at bounding box center [686, 173] width 69 height 18
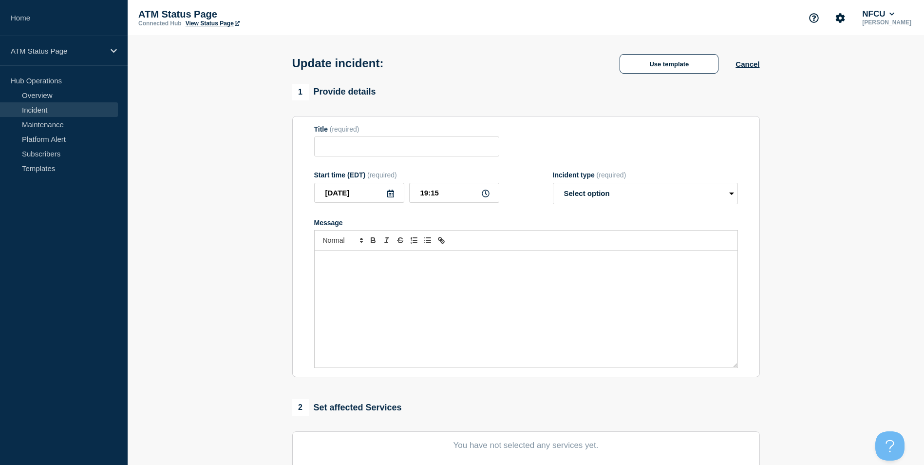
type input "Depository Down"
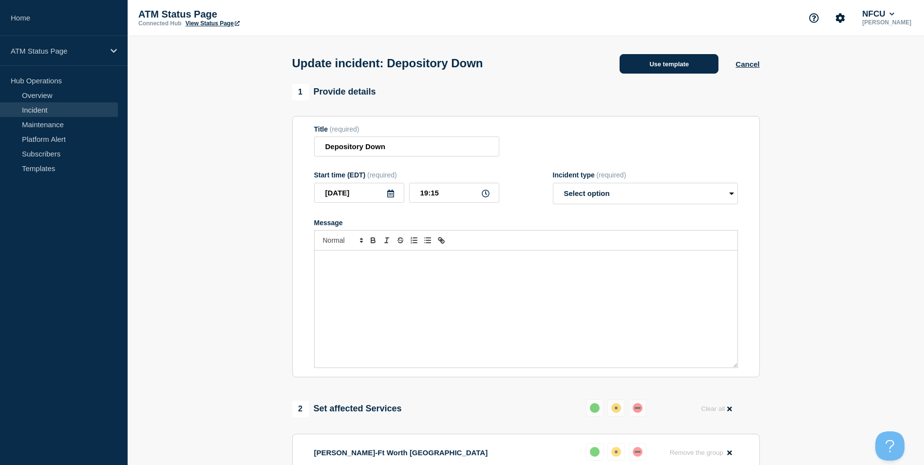
click at [650, 68] on button "Use template" at bounding box center [668, 63] width 99 height 19
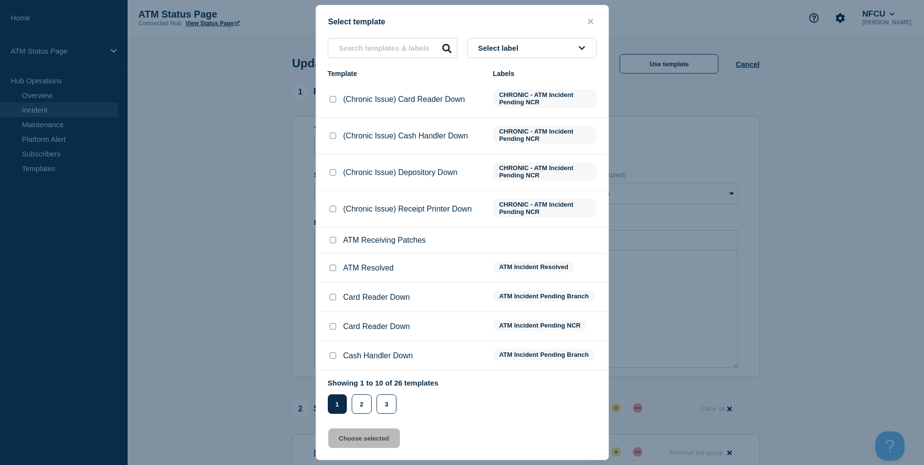
click at [331, 267] on input "ATM Resolved checkbox" at bounding box center [333, 267] width 6 height 6
checkbox input "true"
click at [350, 437] on button "Choose selected" at bounding box center [364, 437] width 72 height 19
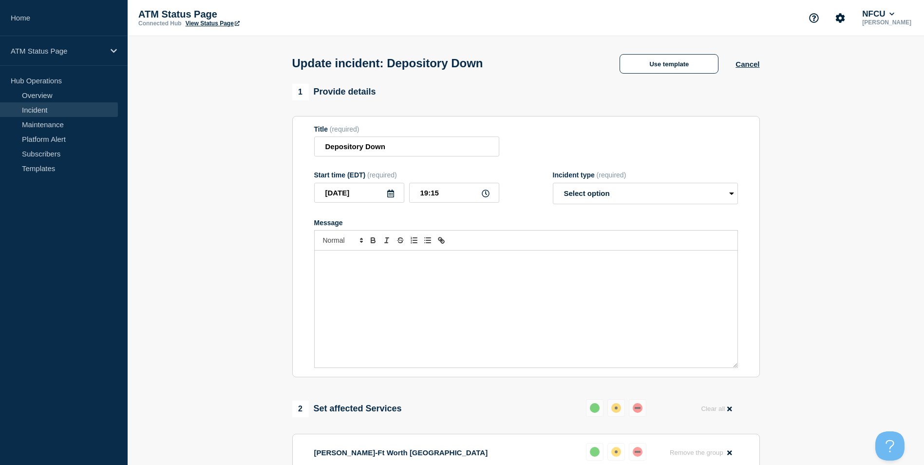
select select "resolved"
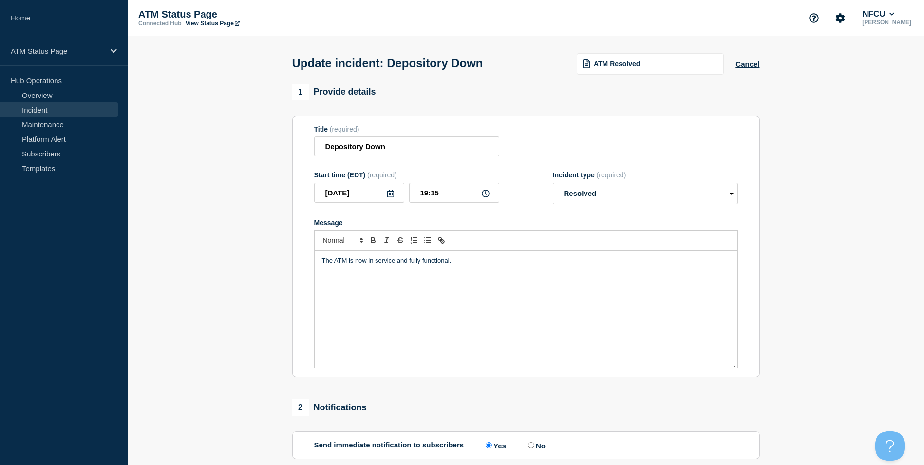
scroll to position [159, 0]
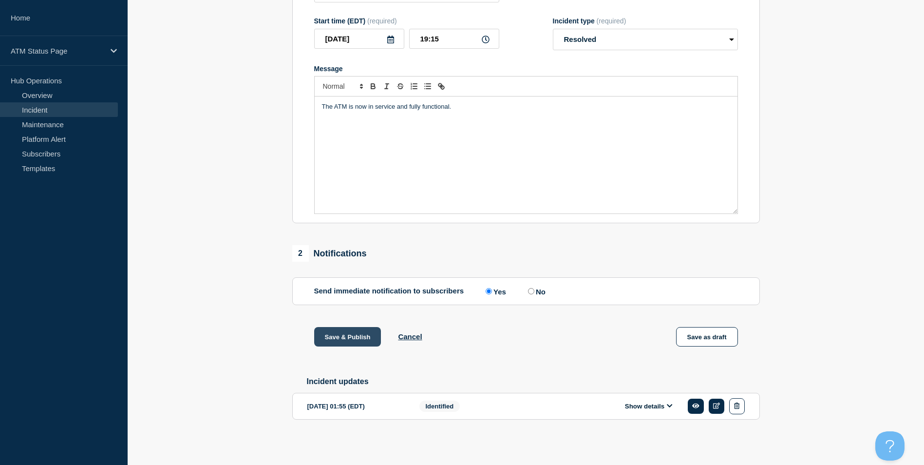
click at [353, 335] on button "Save & Publish" at bounding box center [347, 336] width 67 height 19
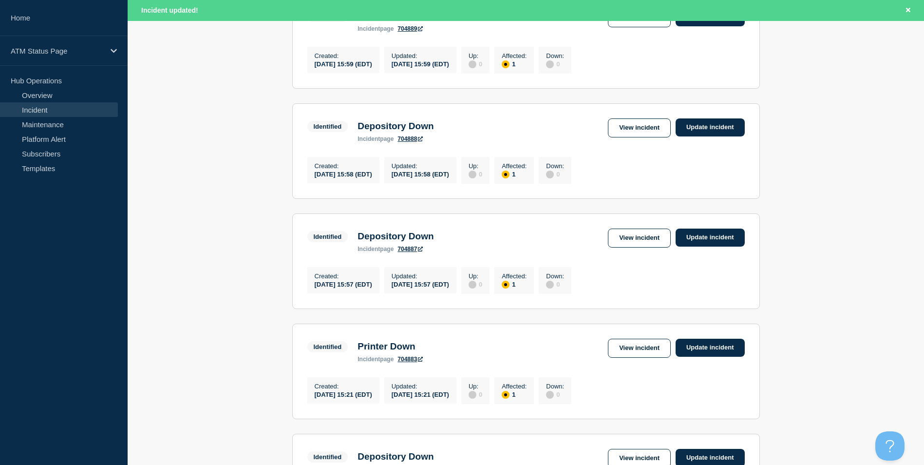
scroll to position [1015, 0]
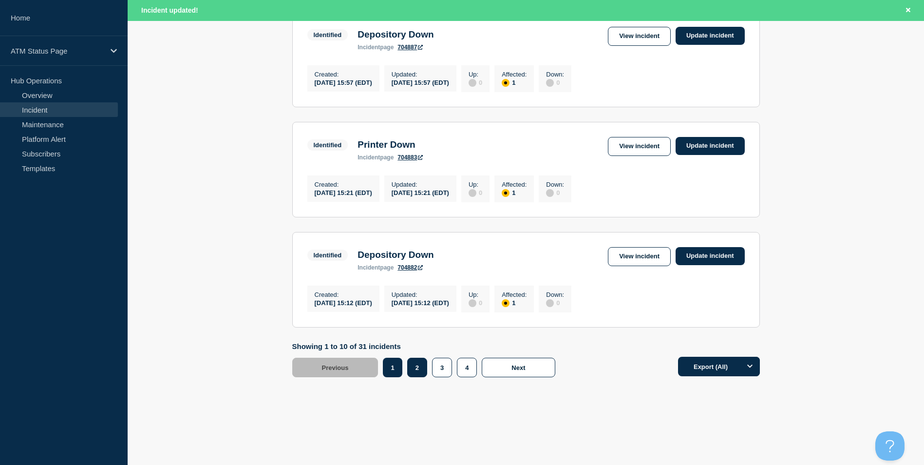
click at [415, 366] on button "2" at bounding box center [417, 366] width 20 height 19
